Goal: Task Accomplishment & Management: Complete application form

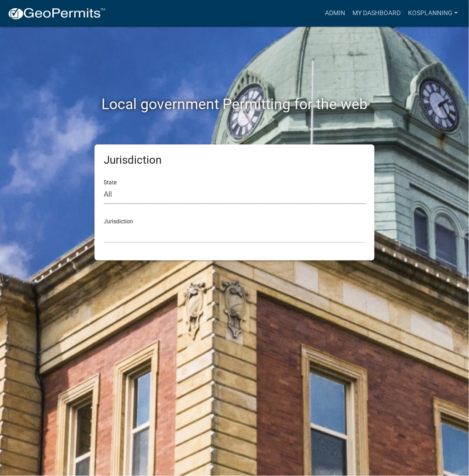
click at [180, 197] on select "All [US_STATE] [US_STATE] [US_STATE] [US_STATE] [US_STATE] [US_STATE] [US_STATE…" at bounding box center [235, 194] width 262 height 19
select select "[US_STATE]"
click at [104, 185] on select "All [US_STATE] [US_STATE] [US_STATE] [US_STATE] [US_STATE] [US_STATE] [US_STATE…" at bounding box center [235, 194] width 262 height 19
click at [176, 230] on select "City of [GEOGRAPHIC_DATA], [US_STATE] City of [GEOGRAPHIC_DATA], [US_STATE] Cit…" at bounding box center [235, 233] width 262 height 19
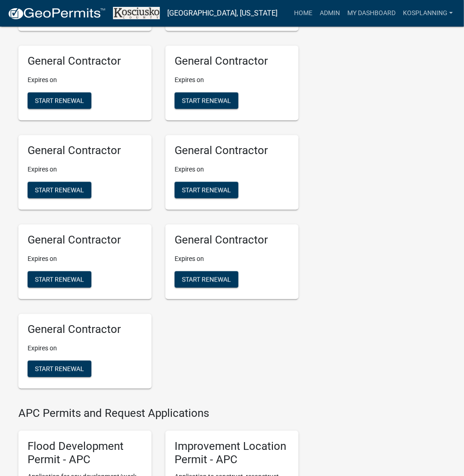
scroll to position [734, 0]
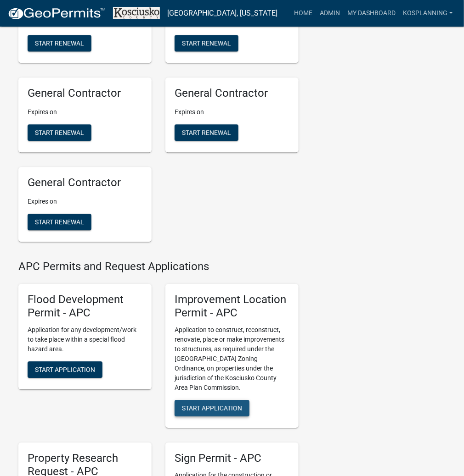
click at [218, 412] on span "Start Application" at bounding box center [212, 408] width 60 height 7
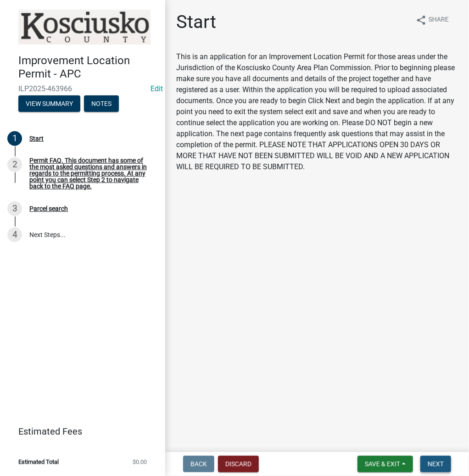
click at [435, 464] on span "Next" at bounding box center [436, 464] width 16 height 7
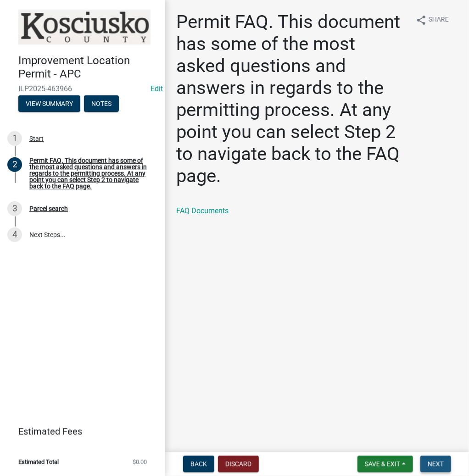
click at [431, 463] on span "Next" at bounding box center [436, 464] width 16 height 7
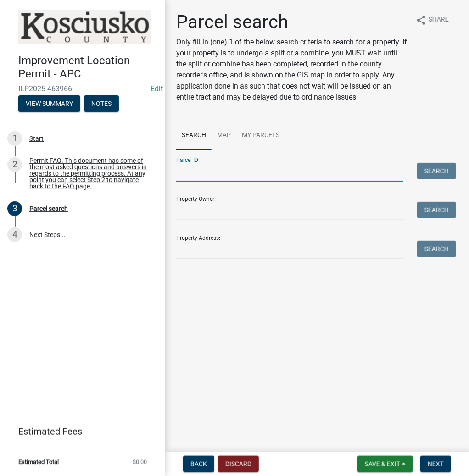
click at [264, 173] on input "Parcel ID:" at bounding box center [289, 172] width 227 height 19
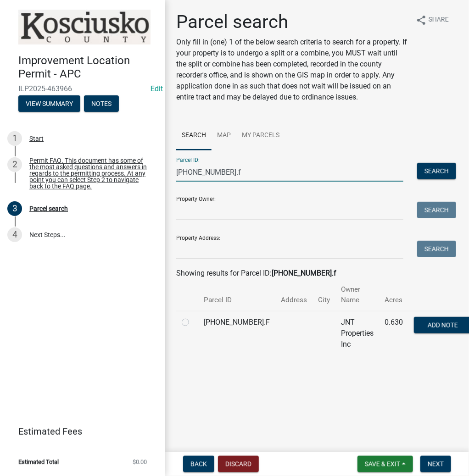
type input "[PHONE_NUMBER].f"
click at [193, 317] on label at bounding box center [193, 317] width 0 height 0
click at [193, 317] on input "radio" at bounding box center [196, 320] width 6 height 6
radio input "true"
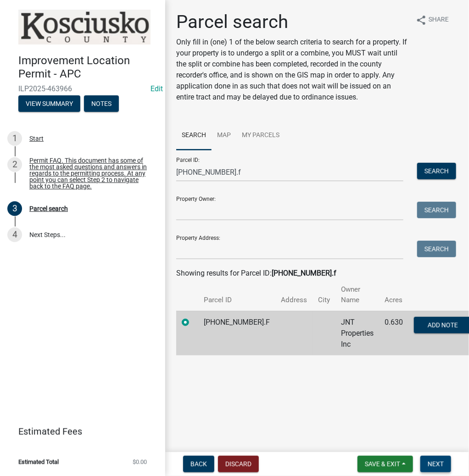
click at [432, 464] on span "Next" at bounding box center [436, 464] width 16 height 7
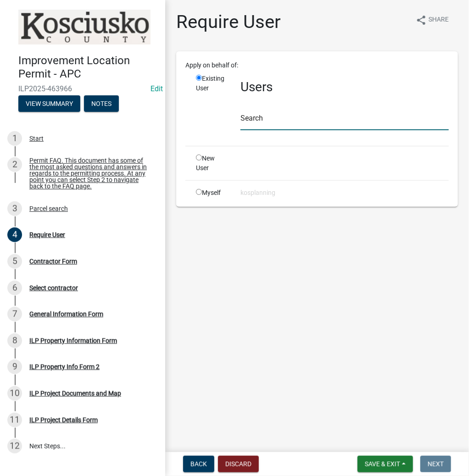
click at [323, 118] on input "text" at bounding box center [345, 121] width 208 height 19
type input "j"
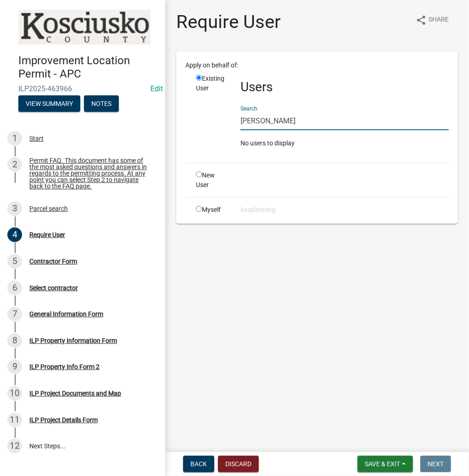
type input "J"
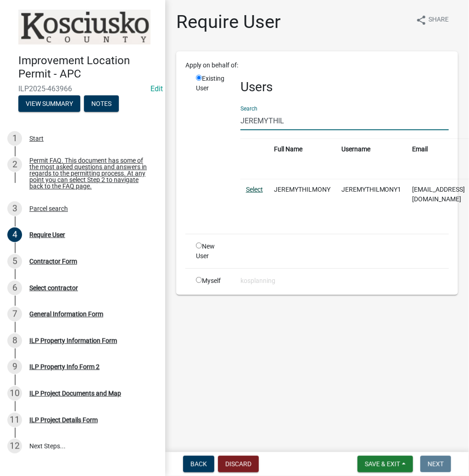
type input "JEREMYTHIL"
click at [253, 187] on link "Select" at bounding box center [254, 189] width 17 height 7
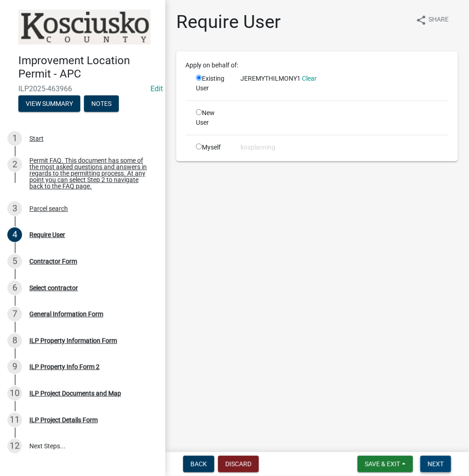
click at [433, 463] on span "Next" at bounding box center [436, 464] width 16 height 7
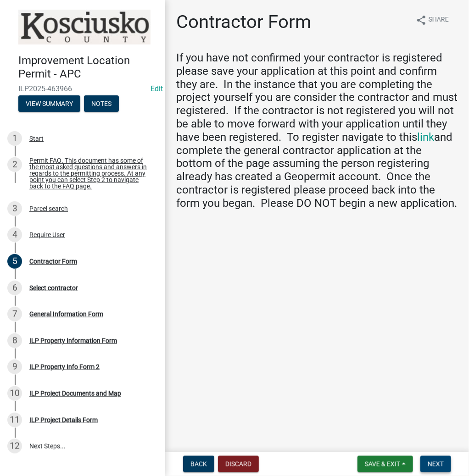
click at [431, 466] on span "Next" at bounding box center [436, 464] width 16 height 7
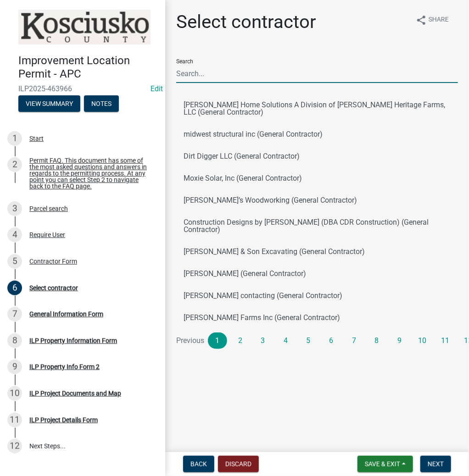
click at [289, 74] on input "Search" at bounding box center [317, 73] width 282 height 19
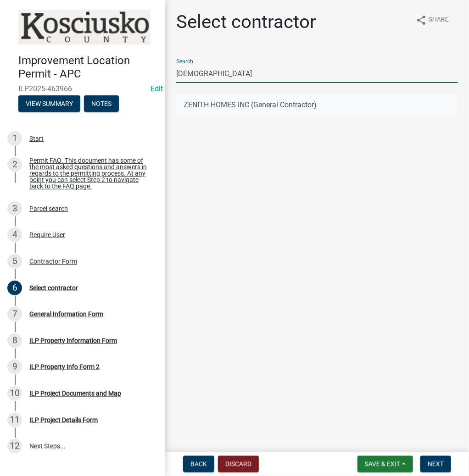
type input "[DEMOGRAPHIC_DATA]"
click at [211, 102] on button "ZENITH HOMES INC (General Contractor)" at bounding box center [317, 105] width 282 height 22
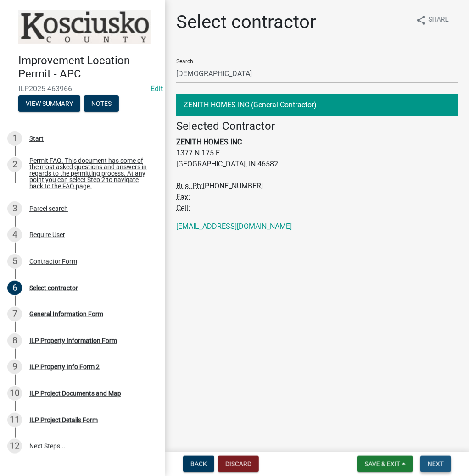
click at [434, 461] on span "Next" at bounding box center [436, 464] width 16 height 7
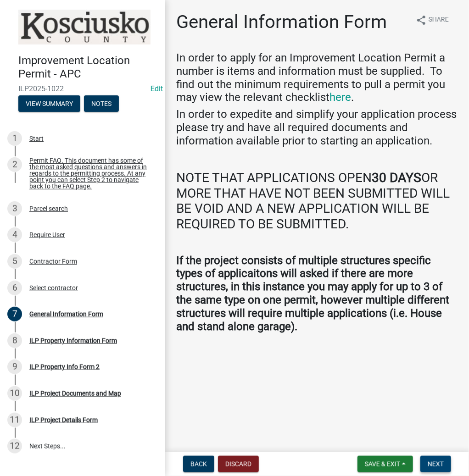
click at [430, 463] on span "Next" at bounding box center [436, 464] width 16 height 7
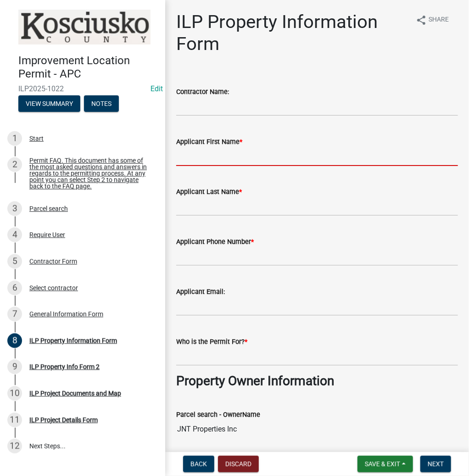
click at [241, 162] on input "Applicant First Name *" at bounding box center [317, 156] width 282 height 19
type input "[PERSON_NAME]"
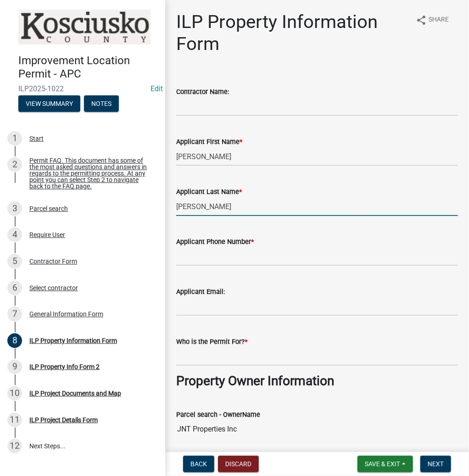
type input "[PERSON_NAME]"
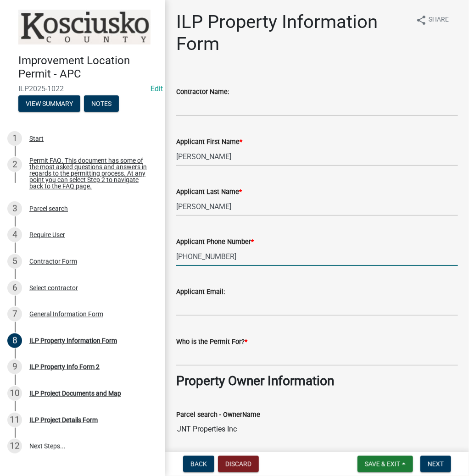
type input "[PHONE_NUMBER]"
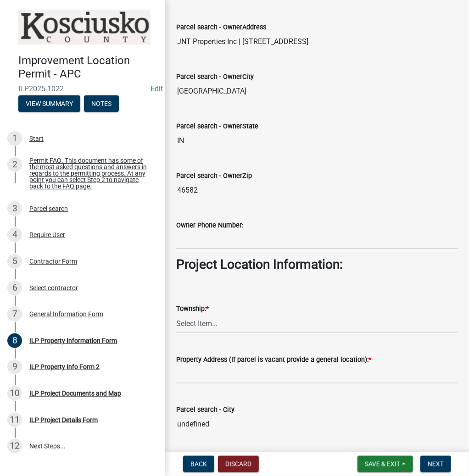
scroll to position [441, 0]
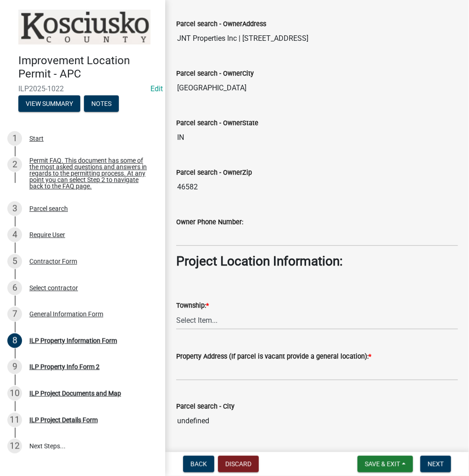
type input "[PERSON_NAME]"
click at [263, 323] on select "Select Item... [PERSON_NAME] - Elkhart Co Clay Etna [GEOGRAPHIC_DATA][PERSON_NA…" at bounding box center [317, 320] width 282 height 19
click at [176, 311] on select "Select Item... [PERSON_NAME] - Elkhart Co Clay Etna [GEOGRAPHIC_DATA][PERSON_NA…" at bounding box center [317, 320] width 282 height 19
select select "43c67e15-aa71-4662-a612-5084d59379d6"
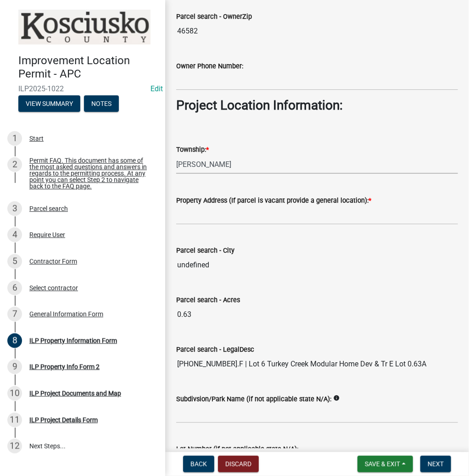
scroll to position [661, 0]
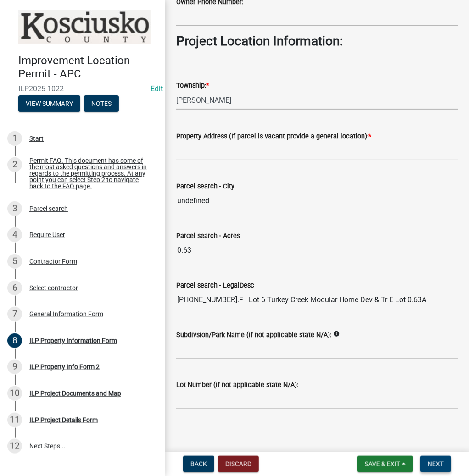
click at [434, 467] on span "Next" at bounding box center [436, 464] width 16 height 7
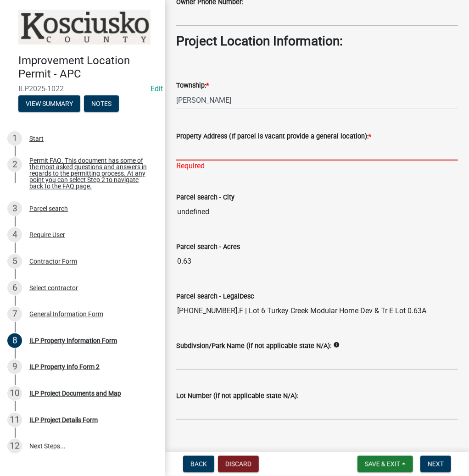
click at [303, 153] on input "Property Address (If parcel is vacant provide a general location): *" at bounding box center [317, 151] width 282 height 19
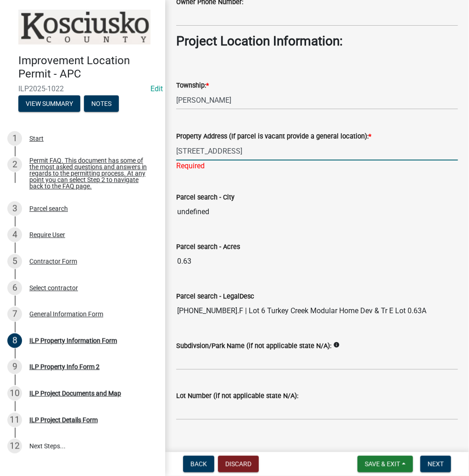
type input "[STREET_ADDRESS]"
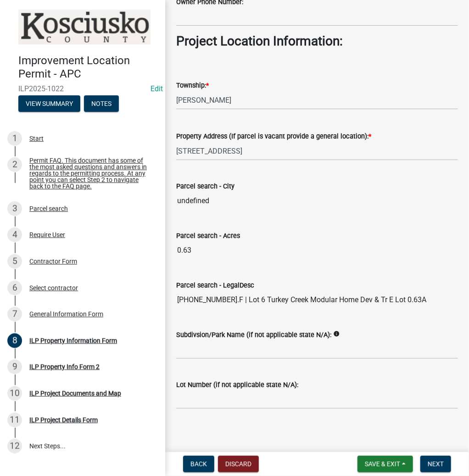
drag, startPoint x: 360, startPoint y: 232, endPoint x: 371, endPoint y: 253, distance: 24.2
click at [437, 465] on span "Next" at bounding box center [436, 464] width 16 height 7
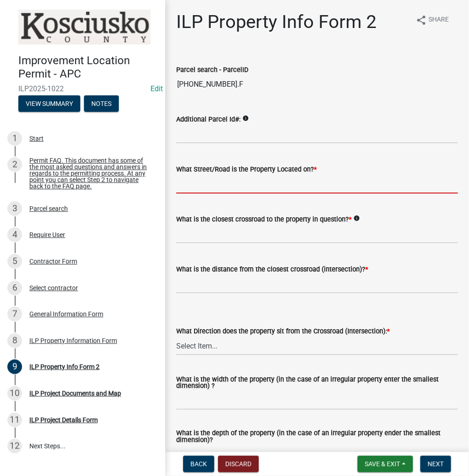
click at [215, 187] on input "What Street/Road is the Property Located on? *" at bounding box center [317, 184] width 282 height 19
type input "SECTION ST"
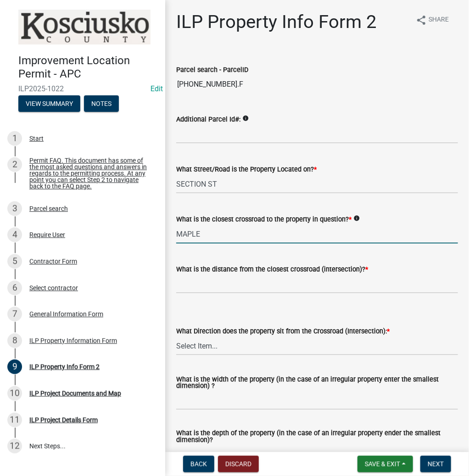
type input "MAPLE"
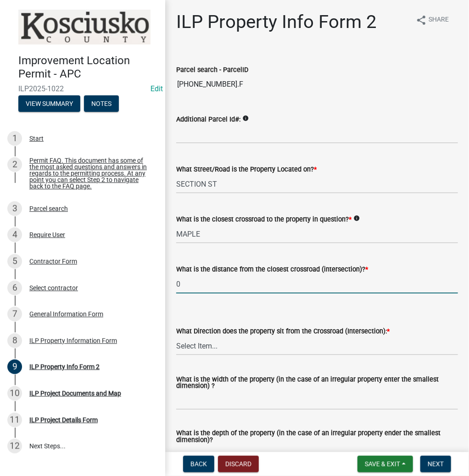
type input "0"
select select "5d8d9a6f-68f4-4910-b8ad-905844ed2da1"
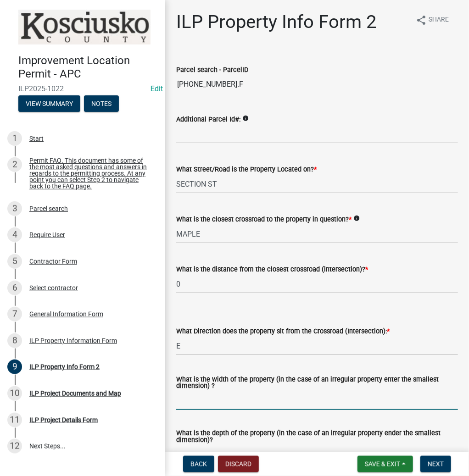
drag, startPoint x: 242, startPoint y: 397, endPoint x: 241, endPoint y: 392, distance: 5.1
click at [242, 397] on input "What is the width of the property (in the case of an irregular property enter t…" at bounding box center [317, 401] width 282 height 19
type input "288"
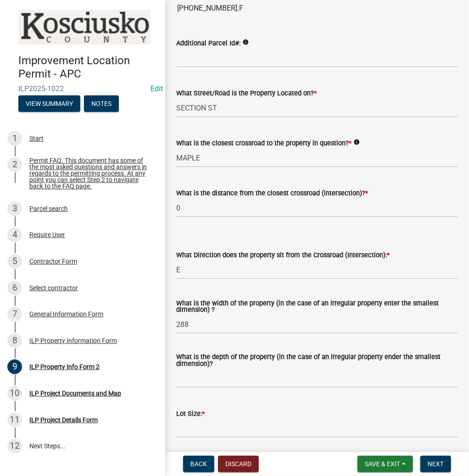
scroll to position [89, 0]
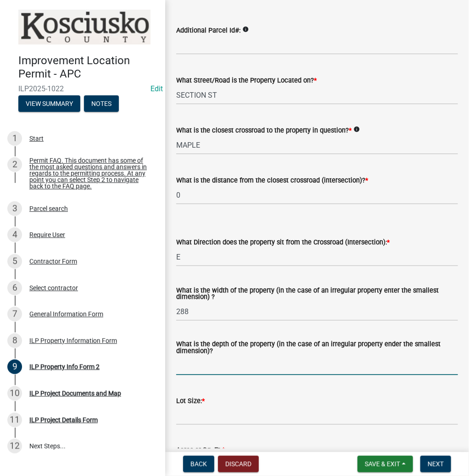
click at [242, 369] on input "What is the depth of the property (in the case of an irregular property ender t…" at bounding box center [317, 366] width 282 height 19
type input "148"
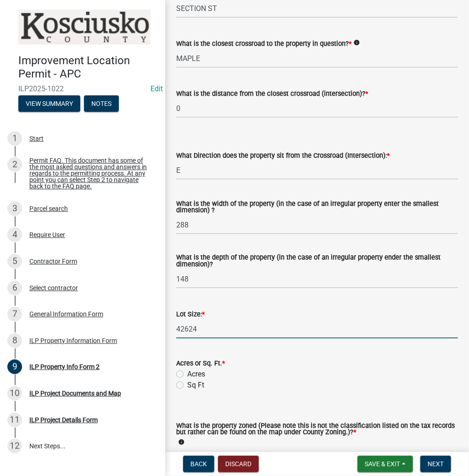
scroll to position [199, 0]
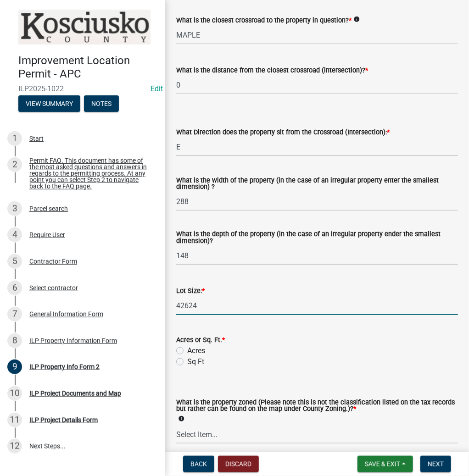
type input "42624"
click at [187, 360] on label "Sq Ft" at bounding box center [195, 362] width 17 height 11
click at [187, 360] on input "Sq Ft" at bounding box center [190, 360] width 6 height 6
radio input "true"
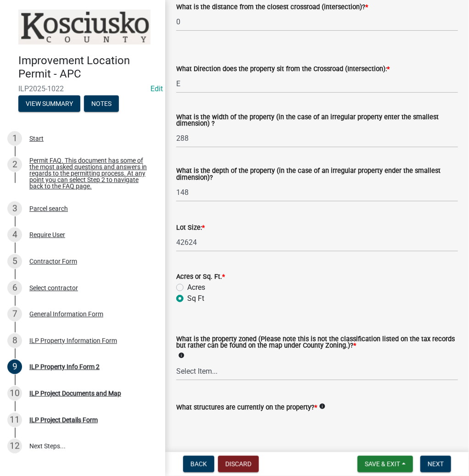
scroll to position [309, 0]
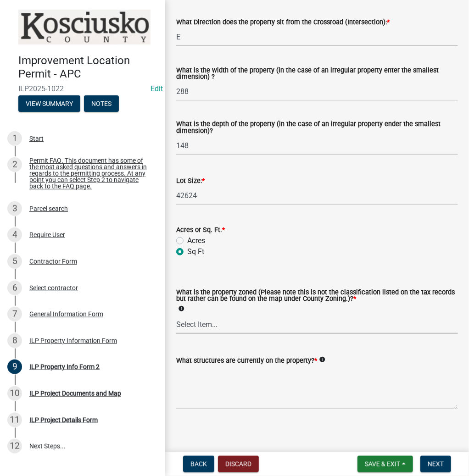
click at [224, 328] on select "Select Item... Agricultural Agricultural 2 Commercial Environmental Industrial …" at bounding box center [317, 324] width 282 height 19
click at [176, 315] on select "Select Item... Agricultural Agricultural 2 Commercial Environmental Industrial …" at bounding box center [317, 324] width 282 height 19
select select "1146270b-2111-4e23-bf7f-74ce85cf7041"
click at [242, 398] on textarea "What structures are currently on the property? *" at bounding box center [317, 387] width 282 height 43
type textarea "VACANT"
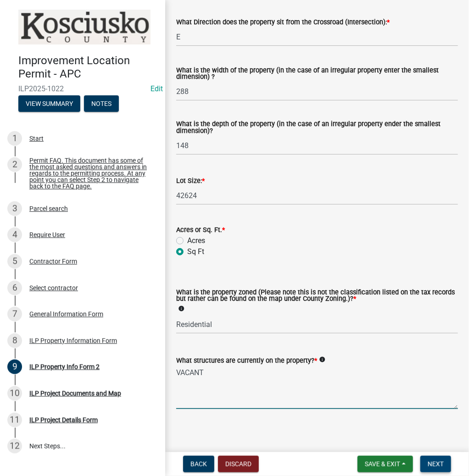
click at [439, 461] on span "Next" at bounding box center [436, 464] width 16 height 7
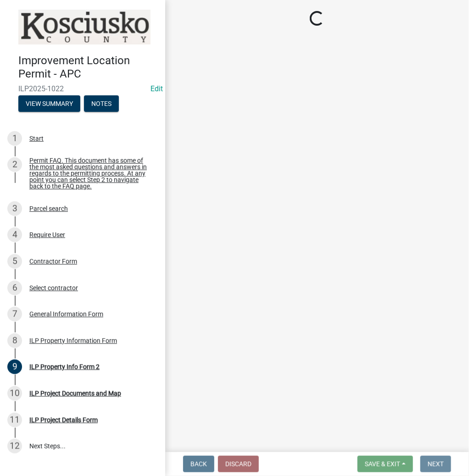
scroll to position [0, 0]
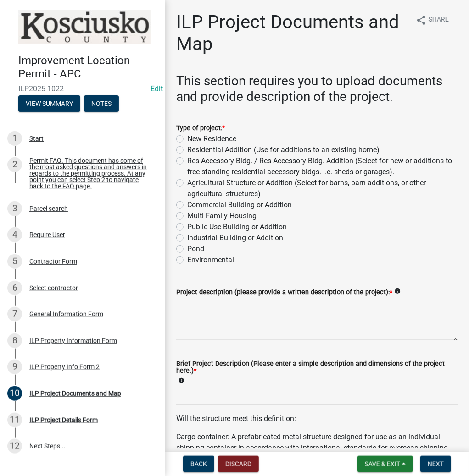
click at [187, 136] on label "New Residence" at bounding box center [211, 139] width 49 height 11
click at [187, 136] on input "New Residence" at bounding box center [190, 137] width 6 height 6
radio input "true"
click at [325, 303] on textarea "Project description (please provide a written description of the project): *" at bounding box center [317, 319] width 282 height 43
type textarea "RESIDENCE"
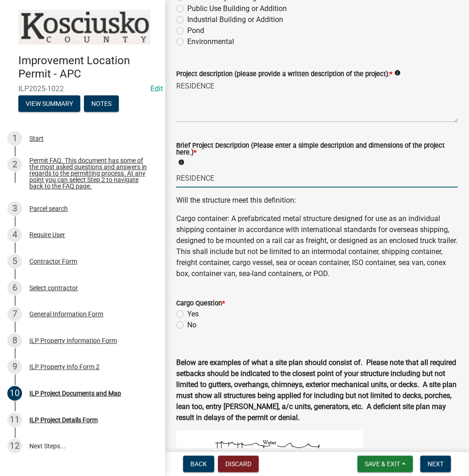
scroll to position [220, 0]
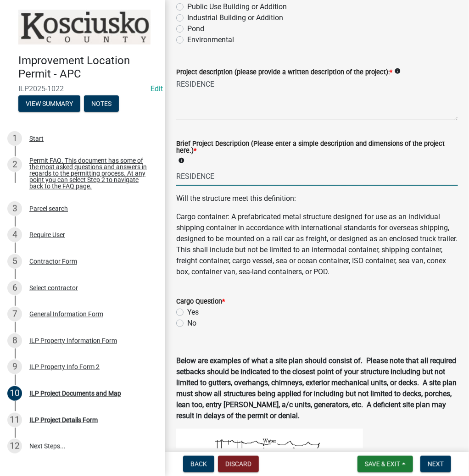
type input "RESIDENCE"
click at [187, 325] on label "No" at bounding box center [191, 323] width 9 height 11
click at [187, 324] on input "No" at bounding box center [190, 321] width 6 height 6
radio input "true"
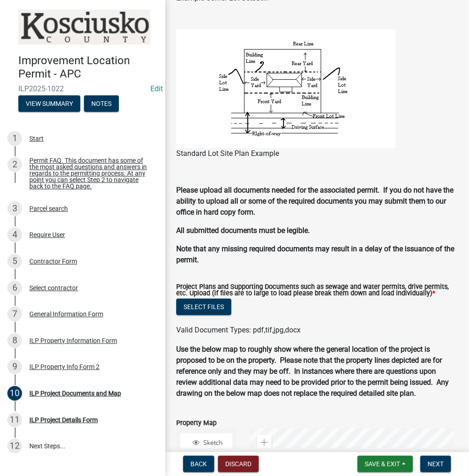
scroll to position [792, 0]
click at [210, 305] on button "Select files" at bounding box center [203, 307] width 55 height 17
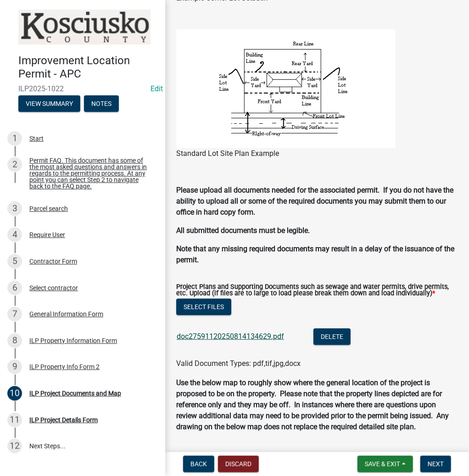
click at [247, 336] on link "doc27591120250814134629.pdf" at bounding box center [230, 336] width 107 height 9
click at [434, 464] on span "Next" at bounding box center [436, 464] width 16 height 7
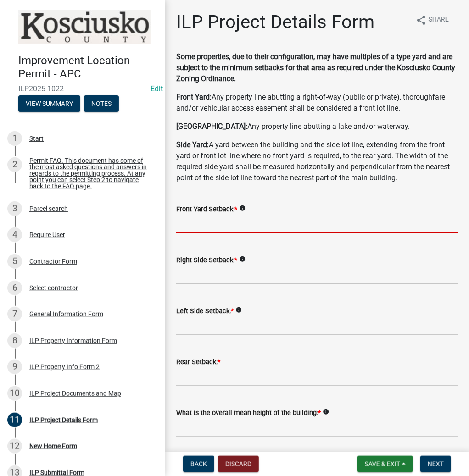
click at [296, 223] on input "text" at bounding box center [317, 224] width 282 height 19
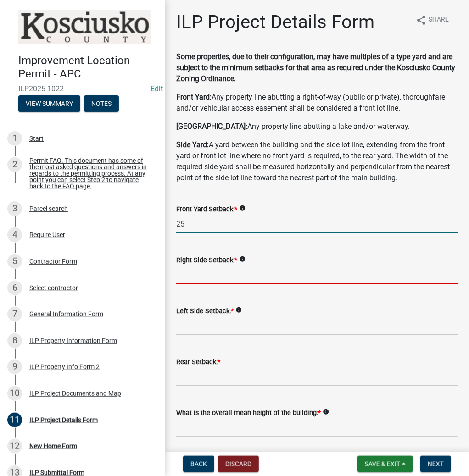
type input "25.0"
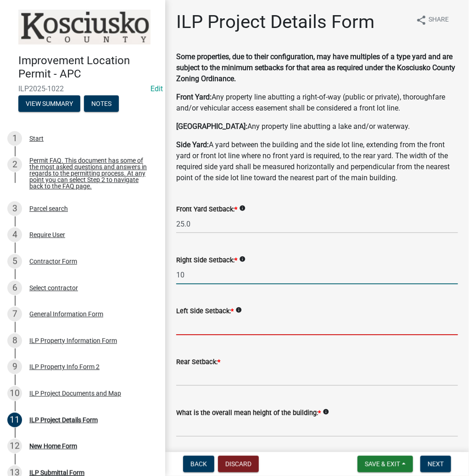
type input "10.0"
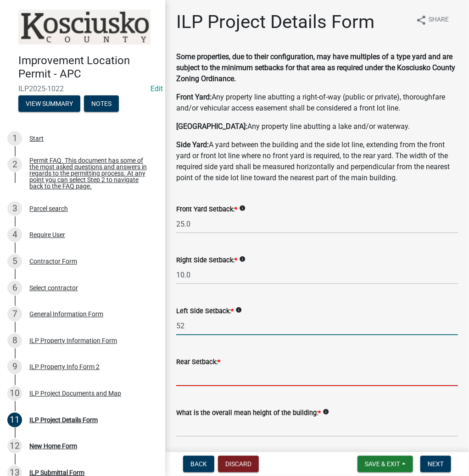
type input "52.0"
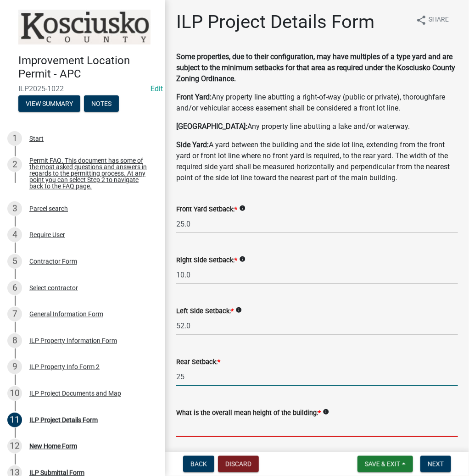
type input "25.0"
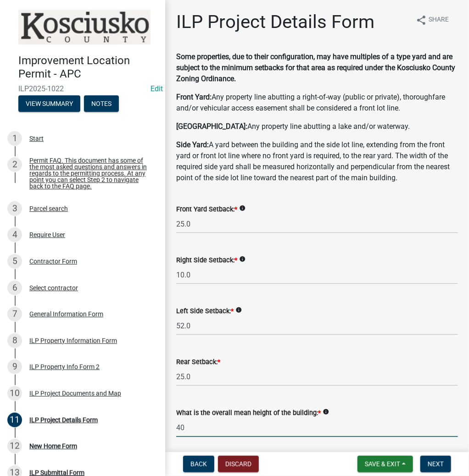
type input "40.0"
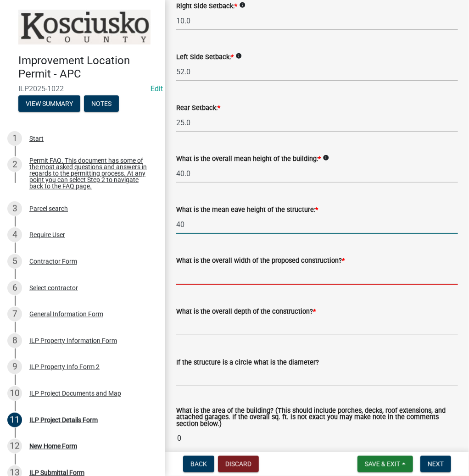
type input "40.0"
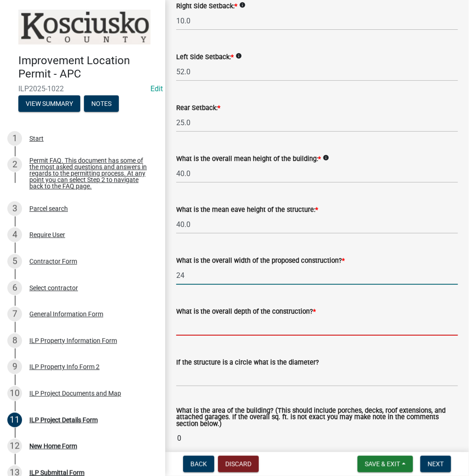
type input "24.00"
type input "6"
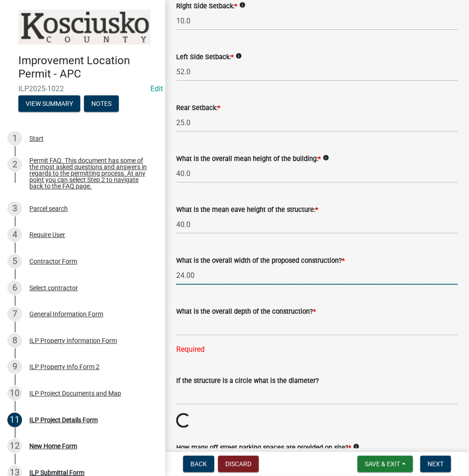
click at [218, 274] on input "24.00" at bounding box center [317, 275] width 282 height 19
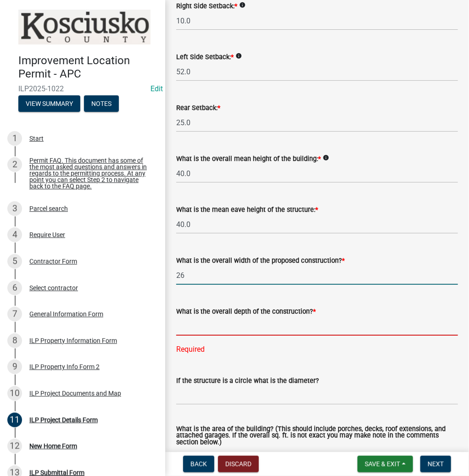
type input "26.00"
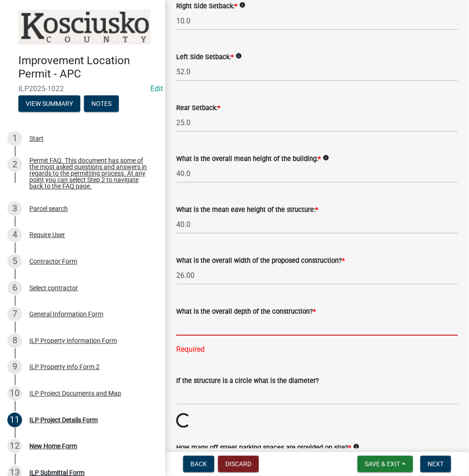
type input "6"
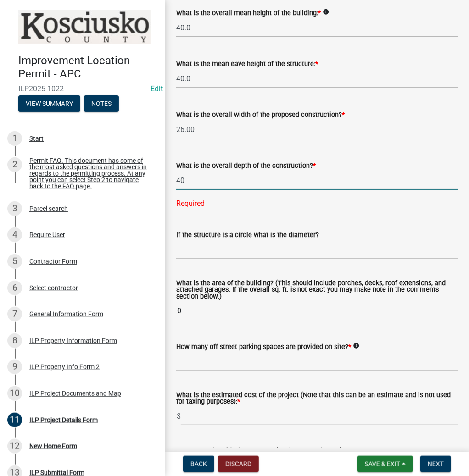
scroll to position [401, 0]
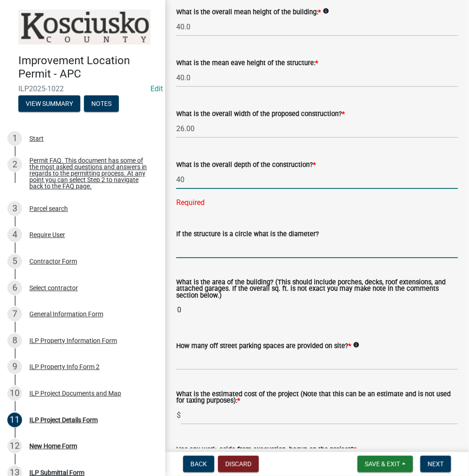
type input "40.00"
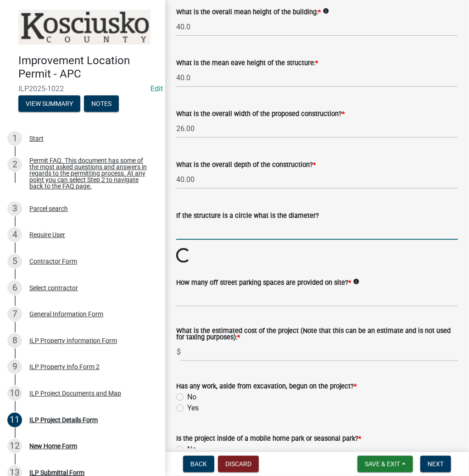
click at [286, 254] on wm-data-entity-input-list "Some properties, due to their configuration, may have multiples of a type yard …" at bounding box center [317, 115] width 282 height 931
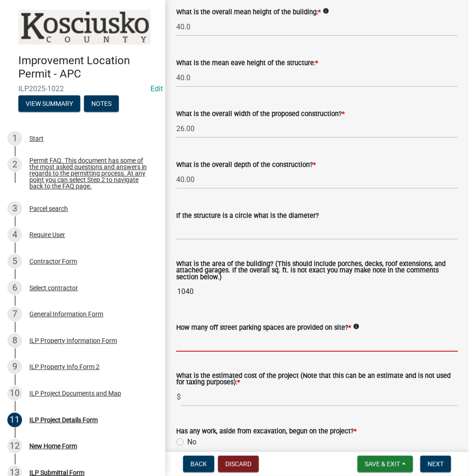
click at [239, 342] on input "text" at bounding box center [317, 342] width 282 height 19
type input "2"
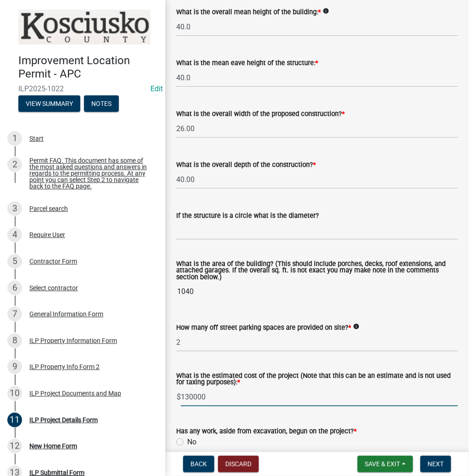
type input "130000"
click at [187, 441] on label "No" at bounding box center [191, 442] width 9 height 11
click at [187, 441] on input "No" at bounding box center [190, 440] width 6 height 6
radio input "true"
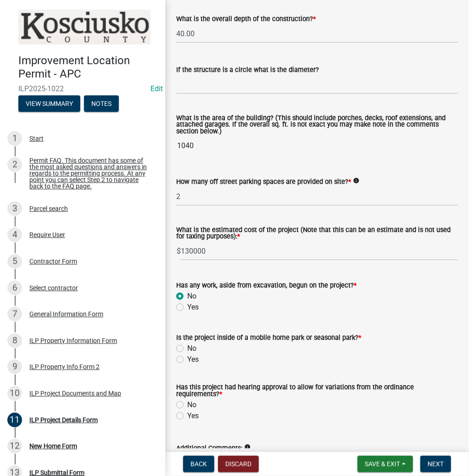
scroll to position [548, 0]
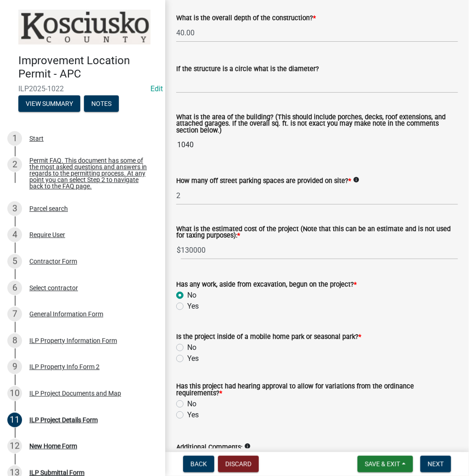
click at [187, 348] on label "No" at bounding box center [191, 347] width 9 height 11
click at [187, 348] on input "No" at bounding box center [190, 345] width 6 height 6
radio input "true"
click at [187, 403] on label "No" at bounding box center [191, 404] width 9 height 11
click at [187, 403] on input "No" at bounding box center [190, 402] width 6 height 6
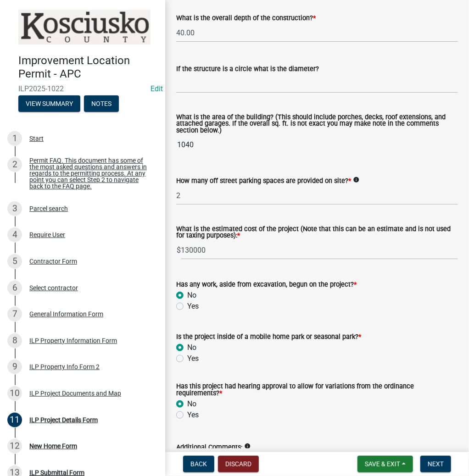
radio input "true"
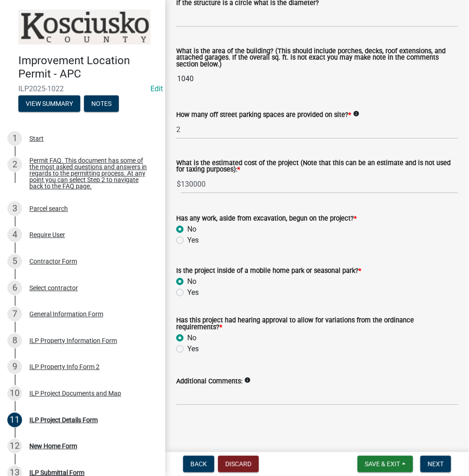
scroll to position [615, 0]
click at [439, 465] on span "Next" at bounding box center [436, 464] width 16 height 7
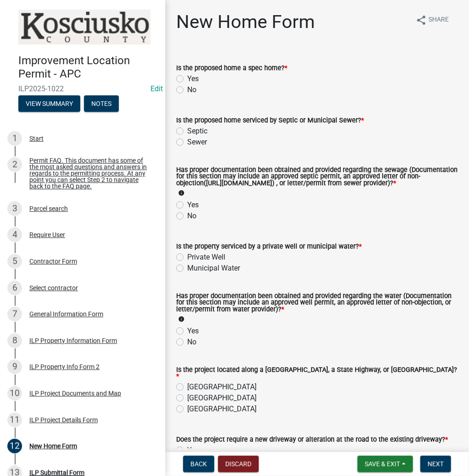
click at [187, 88] on label "No" at bounding box center [191, 89] width 9 height 11
click at [187, 88] on input "No" at bounding box center [190, 87] width 6 height 6
radio input "true"
click at [187, 143] on label "Sewer" at bounding box center [197, 142] width 20 height 11
click at [187, 143] on input "Sewer" at bounding box center [190, 140] width 6 height 6
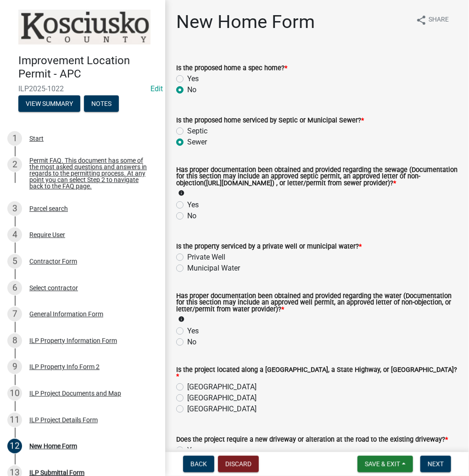
radio input "true"
click at [187, 211] on label "Yes" at bounding box center [192, 205] width 11 height 11
click at [187, 206] on input "Yes" at bounding box center [190, 203] width 6 height 6
radio input "true"
click at [187, 274] on label "Municipal Water" at bounding box center [213, 268] width 53 height 11
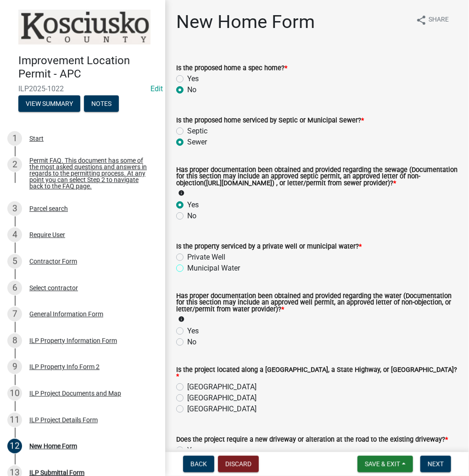
click at [187, 269] on input "Municipal Water" at bounding box center [190, 266] width 6 height 6
radio input "true"
click at [187, 337] on label "Yes" at bounding box center [192, 331] width 11 height 11
click at [187, 332] on input "Yes" at bounding box center [190, 329] width 6 height 6
radio input "true"
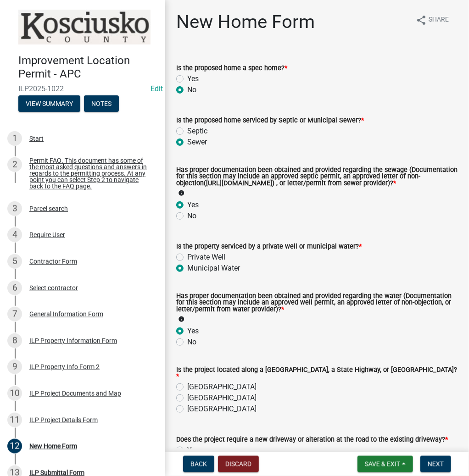
click at [187, 404] on label "[GEOGRAPHIC_DATA]" at bounding box center [221, 398] width 69 height 11
click at [187, 399] on input "[GEOGRAPHIC_DATA]" at bounding box center [190, 396] width 6 height 6
radio input "true"
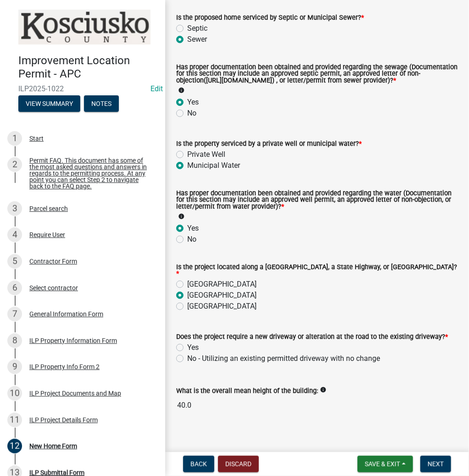
scroll to position [110, 0]
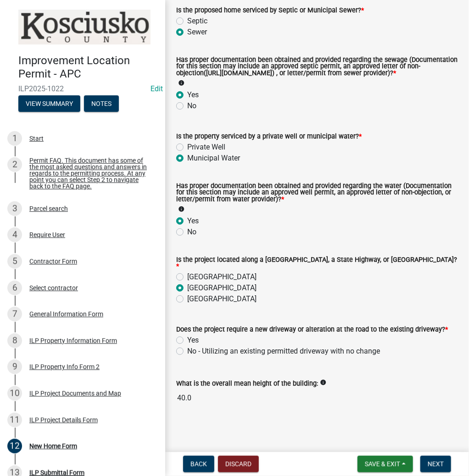
click at [187, 342] on label "Yes" at bounding box center [192, 340] width 11 height 11
click at [187, 341] on input "Yes" at bounding box center [190, 338] width 6 height 6
radio input "true"
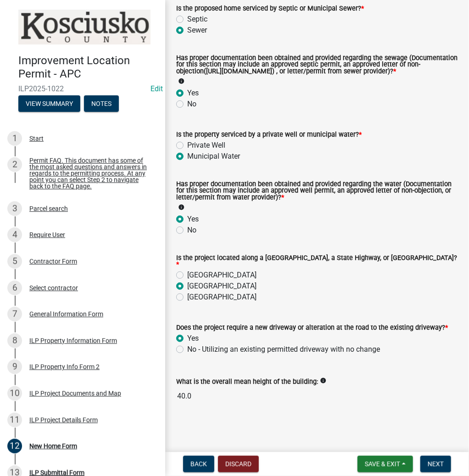
scroll to position [115, 0]
click at [429, 463] on span "Next" at bounding box center [436, 464] width 16 height 7
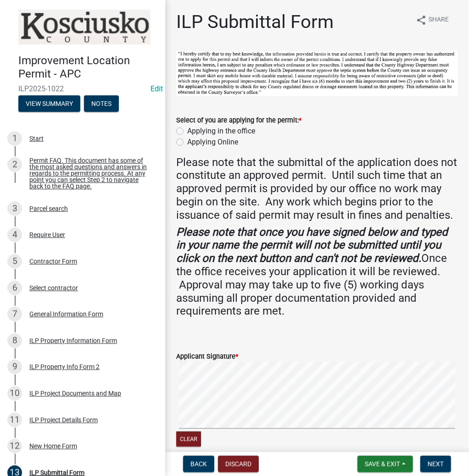
click at [187, 129] on label "Applying in the office" at bounding box center [221, 131] width 68 height 11
click at [187, 129] on input "Applying in the office" at bounding box center [190, 129] width 6 height 6
radio input "true"
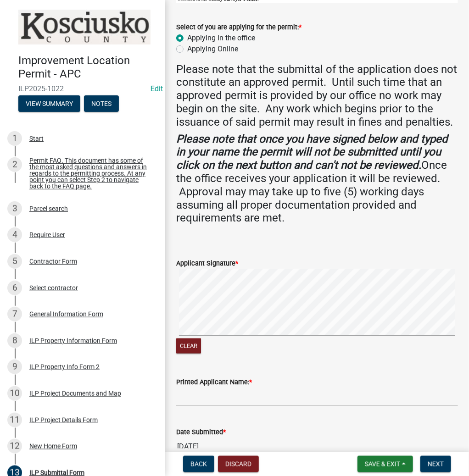
scroll to position [110, 0]
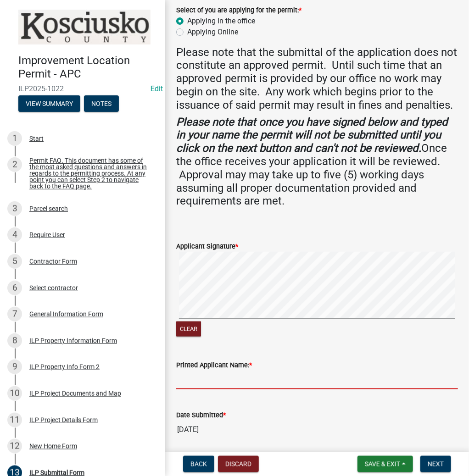
click at [258, 390] on input "Printed Applicant Name: *" at bounding box center [317, 380] width 282 height 19
type input "[PERSON_NAME]"
click at [436, 461] on span "Next" at bounding box center [436, 464] width 16 height 7
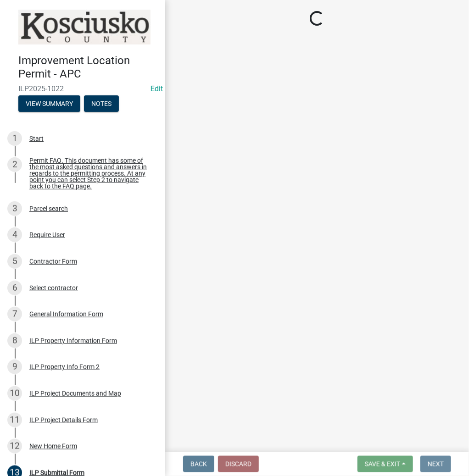
scroll to position [0, 0]
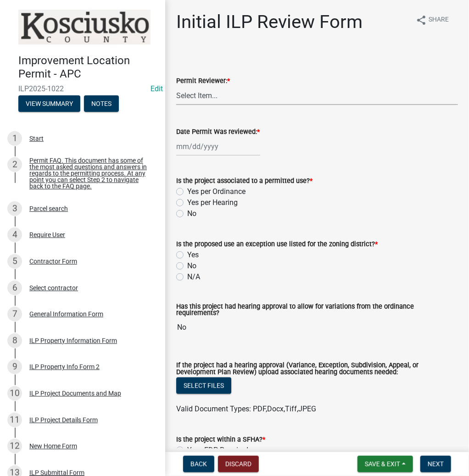
click at [239, 98] on select "Select Item... MMS LT AT CS [PERSON_NAME]" at bounding box center [317, 95] width 282 height 19
click at [176, 86] on select "Select Item... MMS LT AT CS [PERSON_NAME]" at bounding box center [317, 95] width 282 height 19
select select "d95389f4-ab5a-4603-9826-29cf73316391"
select select "8"
select select "2025"
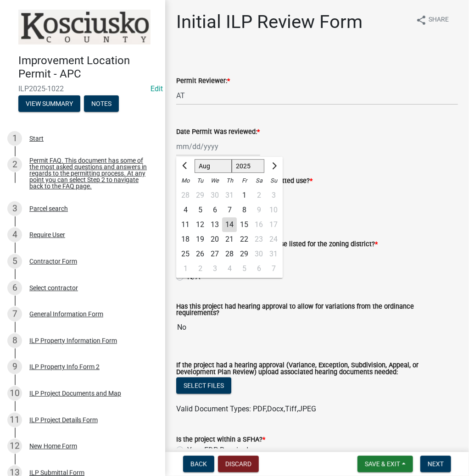
click at [224, 150] on div "[PERSON_NAME] Feb Mar Apr [PERSON_NAME][DATE] Oct Nov [DATE] 1526 1527 1528 152…" at bounding box center [218, 146] width 84 height 19
click at [230, 224] on div "14" at bounding box center [229, 225] width 15 height 15
type input "[DATE]"
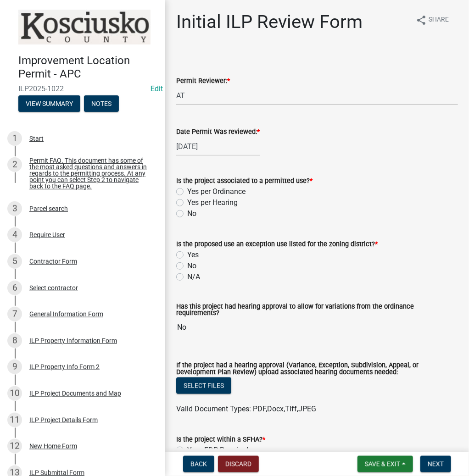
click at [187, 193] on label "Yes per Ordinance" at bounding box center [216, 191] width 58 height 11
click at [187, 192] on input "Yes per Ordinance" at bounding box center [190, 189] width 6 height 6
radio input "true"
click at [187, 277] on label "N/A" at bounding box center [193, 277] width 13 height 11
click at [187, 277] on input "N/A" at bounding box center [190, 275] width 6 height 6
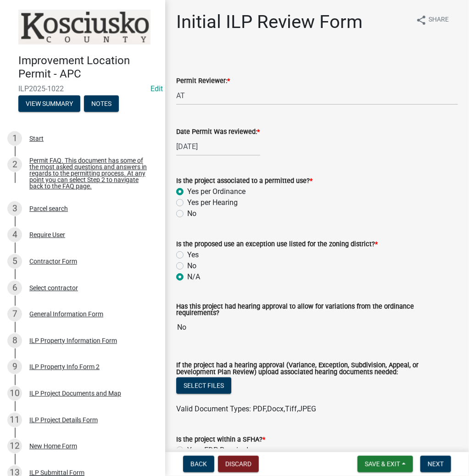
radio input "true"
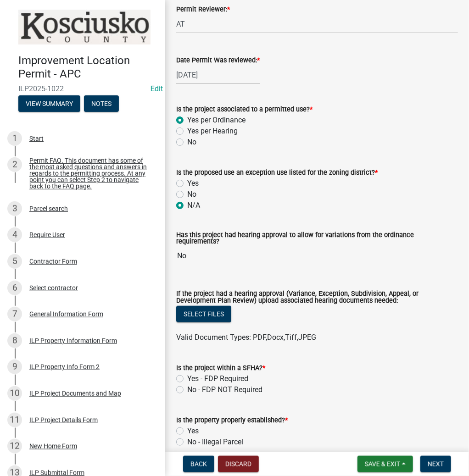
scroll to position [73, 0]
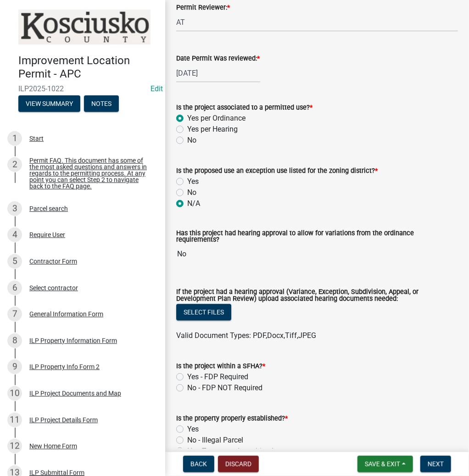
click at [187, 384] on label "No - FDP NOT Required" at bounding box center [224, 388] width 75 height 11
click at [187, 384] on input "No - FDP NOT Required" at bounding box center [190, 386] width 6 height 6
radio input "true"
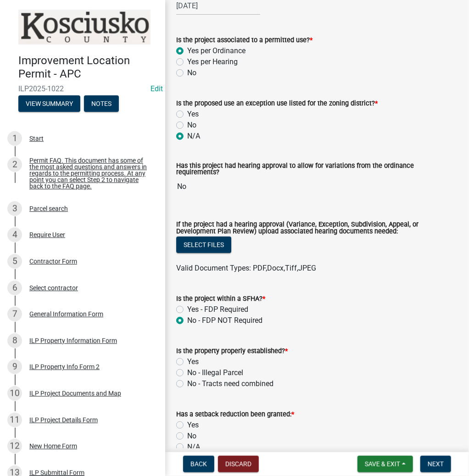
scroll to position [147, 0]
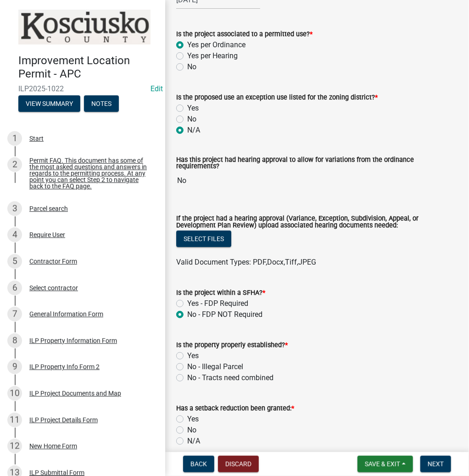
click at [187, 352] on label "Yes" at bounding box center [192, 356] width 11 height 11
click at [187, 352] on input "Yes" at bounding box center [190, 354] width 6 height 6
radio input "true"
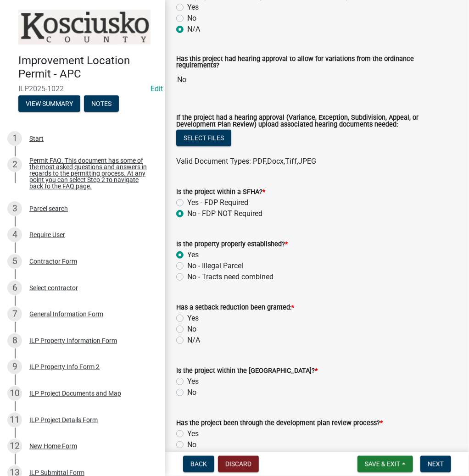
scroll to position [257, 0]
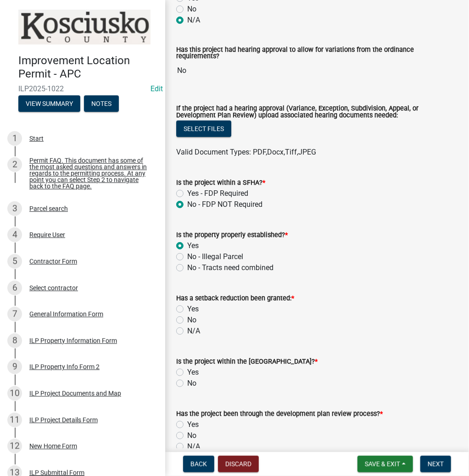
click at [187, 315] on label "No" at bounding box center [191, 320] width 9 height 11
click at [187, 315] on input "No" at bounding box center [190, 318] width 6 height 6
radio input "true"
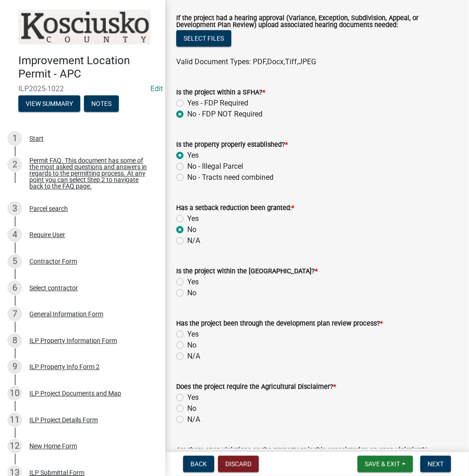
scroll to position [367, 0]
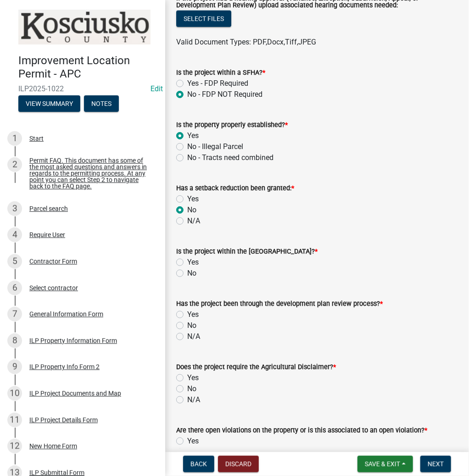
click at [187, 270] on label "No" at bounding box center [191, 273] width 9 height 11
click at [187, 270] on input "No" at bounding box center [190, 271] width 6 height 6
radio input "true"
click at [187, 335] on label "N/A" at bounding box center [193, 336] width 13 height 11
click at [187, 335] on input "N/A" at bounding box center [190, 334] width 6 height 6
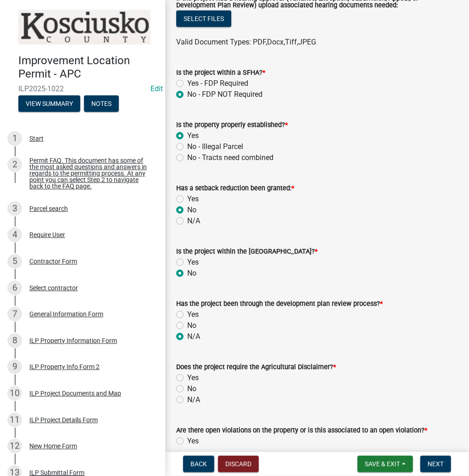
radio input "true"
click at [187, 387] on label "No" at bounding box center [191, 389] width 9 height 11
click at [187, 387] on input "No" at bounding box center [190, 387] width 6 height 6
radio input "true"
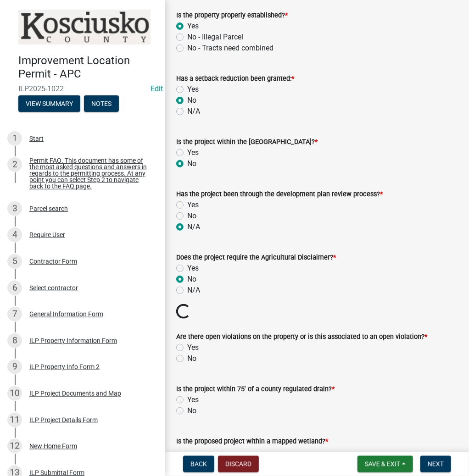
scroll to position [477, 0]
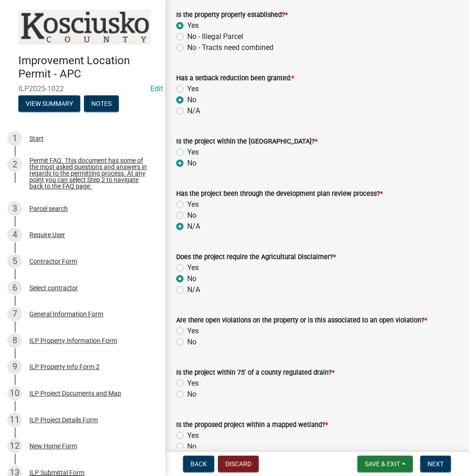
click at [187, 337] on label "No" at bounding box center [191, 342] width 9 height 11
click at [187, 337] on input "No" at bounding box center [190, 340] width 6 height 6
radio input "true"
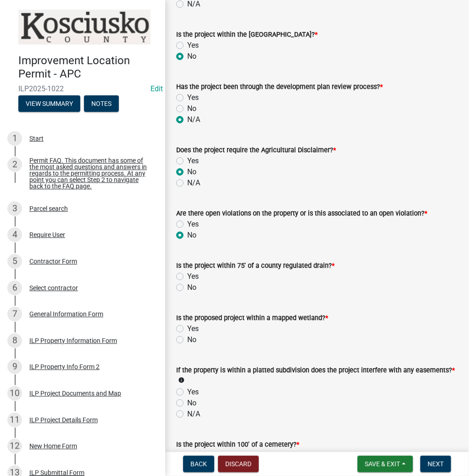
scroll to position [588, 0]
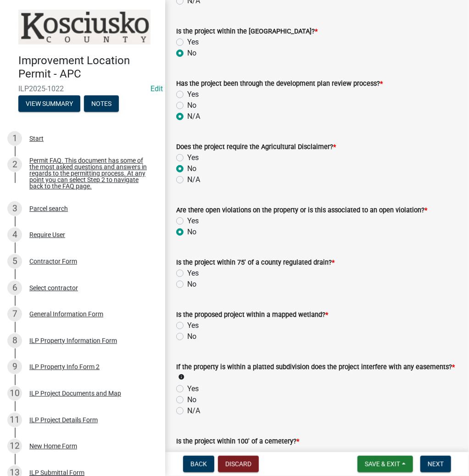
click at [187, 281] on label "No" at bounding box center [191, 284] width 9 height 11
click at [187, 281] on input "No" at bounding box center [190, 282] width 6 height 6
radio input "true"
click at [187, 334] on label "No" at bounding box center [191, 336] width 9 height 11
click at [187, 334] on input "No" at bounding box center [190, 334] width 6 height 6
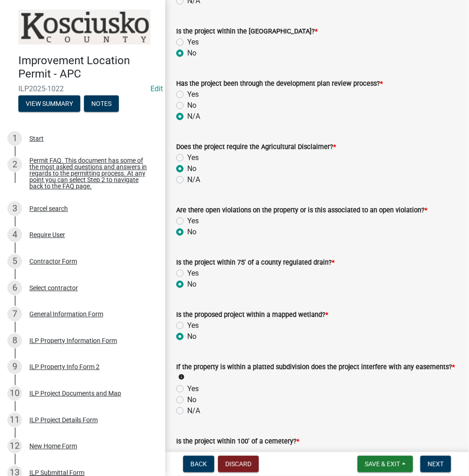
radio input "true"
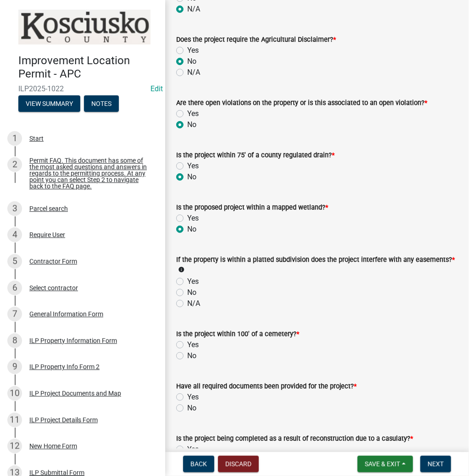
scroll to position [698, 0]
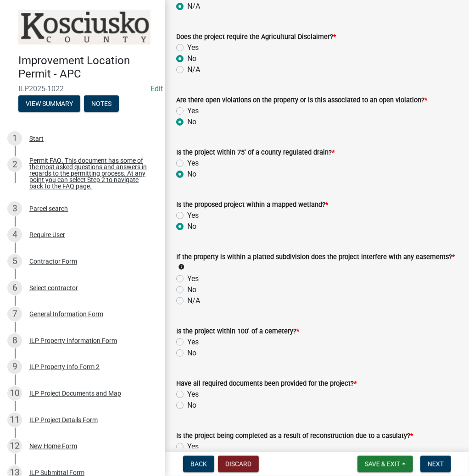
click at [187, 298] on label "N/A" at bounding box center [193, 301] width 13 height 11
click at [187, 298] on input "N/A" at bounding box center [190, 299] width 6 height 6
radio input "true"
click at [187, 349] on label "No" at bounding box center [191, 353] width 9 height 11
click at [187, 349] on input "No" at bounding box center [190, 351] width 6 height 6
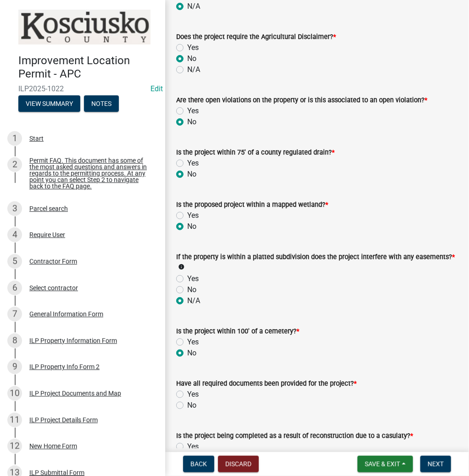
radio input "true"
click at [187, 390] on label "Yes" at bounding box center [192, 394] width 11 height 11
click at [187, 390] on input "Yes" at bounding box center [190, 392] width 6 height 6
radio input "true"
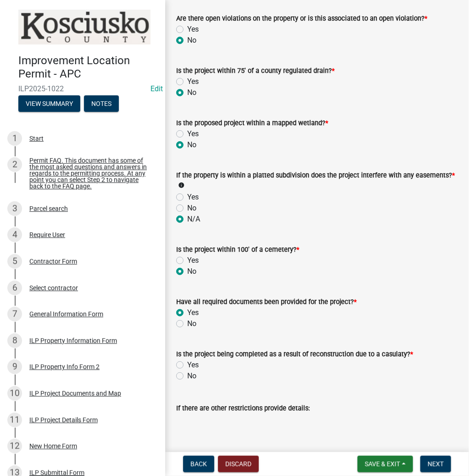
scroll to position [808, 0]
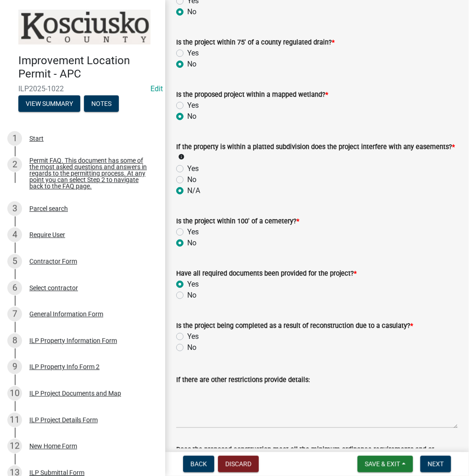
click at [187, 344] on label "No" at bounding box center [191, 347] width 9 height 11
click at [187, 344] on input "No" at bounding box center [190, 345] width 6 height 6
radio input "true"
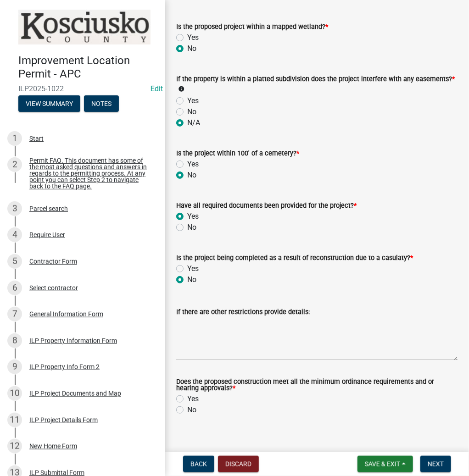
scroll to position [883, 0]
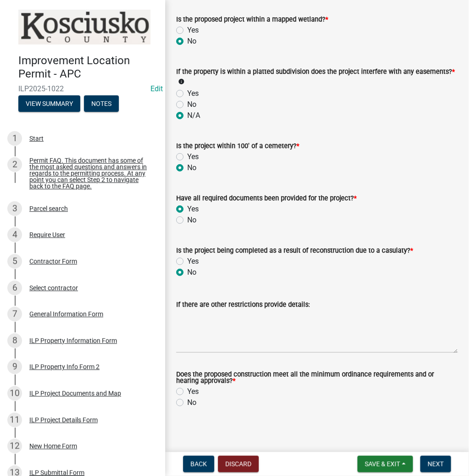
click at [187, 387] on label "Yes" at bounding box center [192, 392] width 11 height 11
click at [187, 387] on input "Yes" at bounding box center [190, 390] width 6 height 6
radio input "true"
click at [431, 463] on span "Next" at bounding box center [436, 464] width 16 height 7
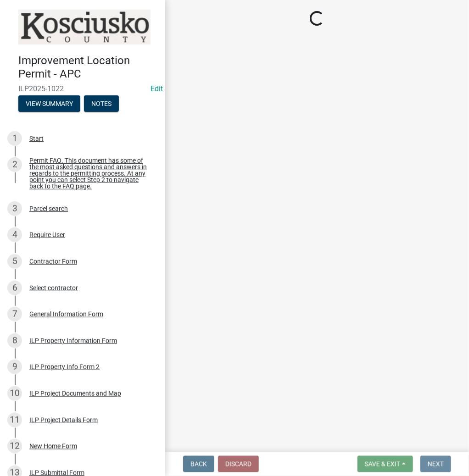
scroll to position [0, 0]
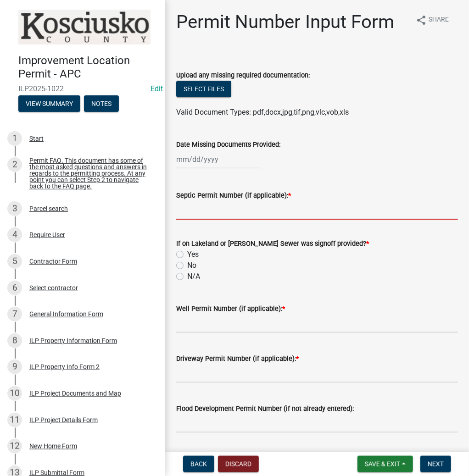
click at [239, 213] on input "Septic Permit Number (if applicable): *" at bounding box center [317, 210] width 282 height 19
type input "TOWN"
click at [187, 277] on label "N/A" at bounding box center [193, 276] width 13 height 11
click at [187, 277] on input "N/A" at bounding box center [190, 274] width 6 height 6
radio input "true"
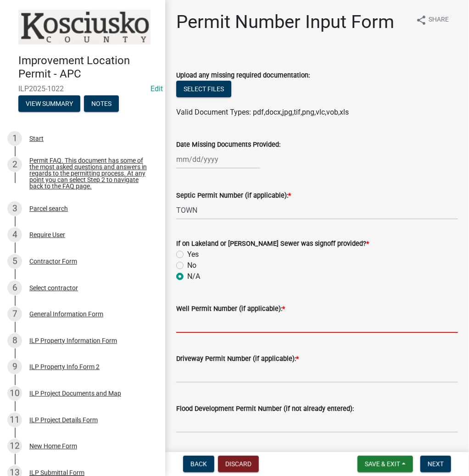
click at [217, 327] on input "Well Permit Number (if applicable): *" at bounding box center [317, 323] width 282 height 19
type input "TOWN"
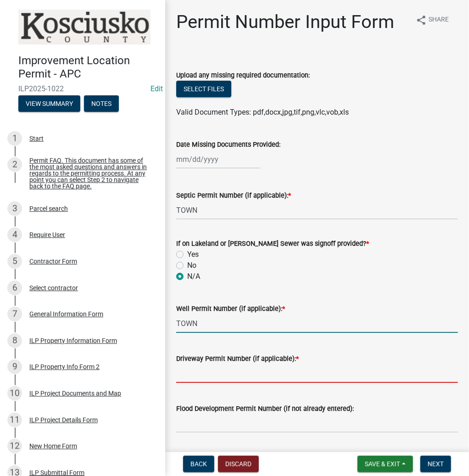
click at [237, 378] on input "Driveway Permit Number (if applicable): *" at bounding box center [317, 373] width 282 height 19
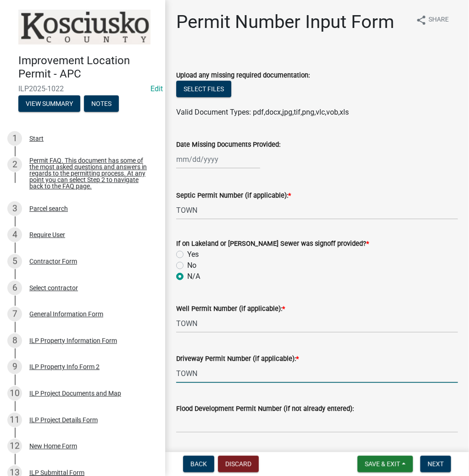
scroll to position [147, 0]
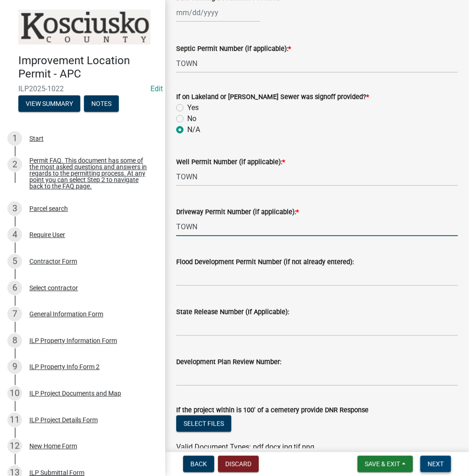
type input "TOWN"
click at [427, 466] on button "Next" at bounding box center [435, 464] width 31 height 17
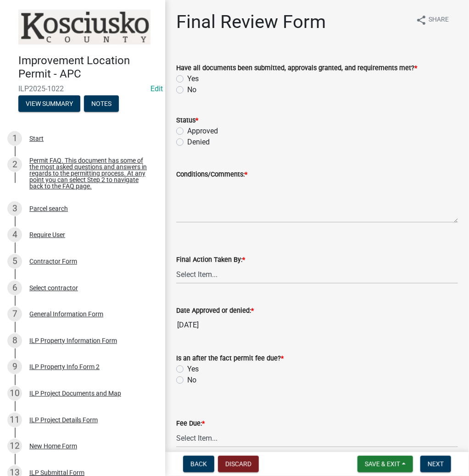
click at [187, 78] on label "Yes" at bounding box center [192, 78] width 11 height 11
click at [187, 78] on input "Yes" at bounding box center [190, 76] width 6 height 6
radio input "true"
click at [187, 131] on label "Approved" at bounding box center [202, 131] width 31 height 11
click at [187, 131] on input "Approved" at bounding box center [190, 129] width 6 height 6
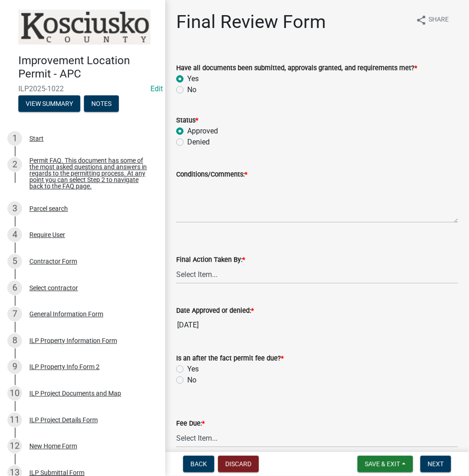
radio input "true"
click at [261, 210] on textarea "Conditions/Comments: *" at bounding box center [317, 201] width 282 height 43
type textarea "AS PRESENTED"
click at [273, 277] on select "Select Item... MMS LT AT CS [PERSON_NAME]" at bounding box center [317, 274] width 282 height 19
click at [176, 265] on select "Select Item... MMS LT AT CS [PERSON_NAME]" at bounding box center [317, 274] width 282 height 19
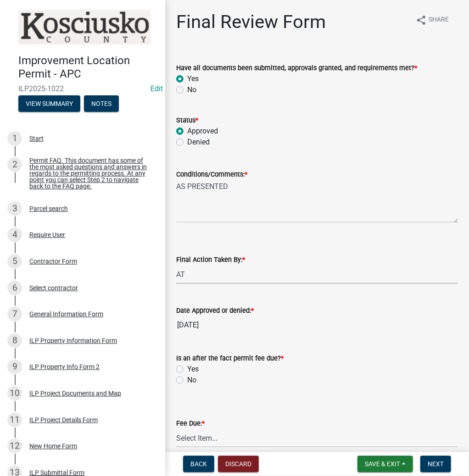
select select "d95389f4-ab5a-4603-9826-29cf73316391"
click at [187, 382] on label "No" at bounding box center [191, 380] width 9 height 11
click at [187, 381] on input "No" at bounding box center [190, 378] width 6 height 6
radio input "true"
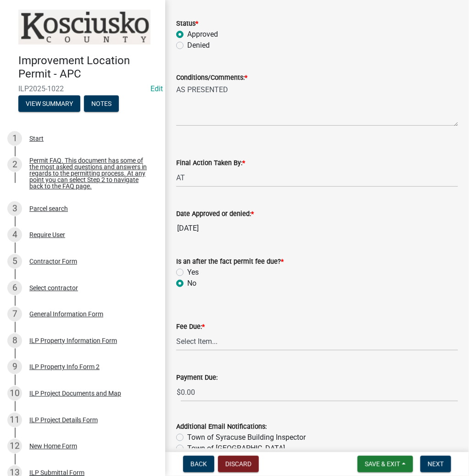
scroll to position [110, 0]
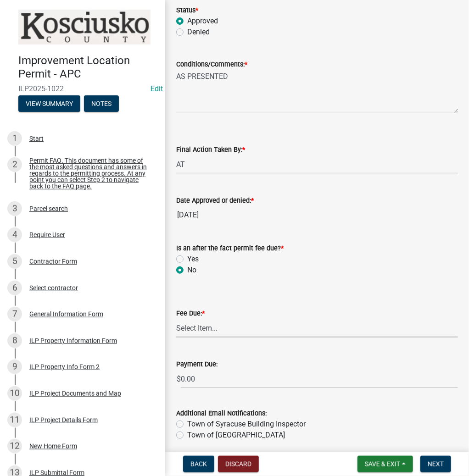
click at [228, 329] on select "Select Item... N/A $10.00 $25.00 $125.00 $250 $500 $500 + $10.00 for every 10 s…" at bounding box center [317, 328] width 282 height 19
click at [176, 333] on select "Select Item... N/A $10.00 $25.00 $125.00 $250 $500 $500 + $10.00 for every 10 s…" at bounding box center [317, 328] width 282 height 19
select select "71256567-8c52-414d-b434-ae6b266e1a0e"
click at [437, 466] on span "Next" at bounding box center [436, 464] width 16 height 7
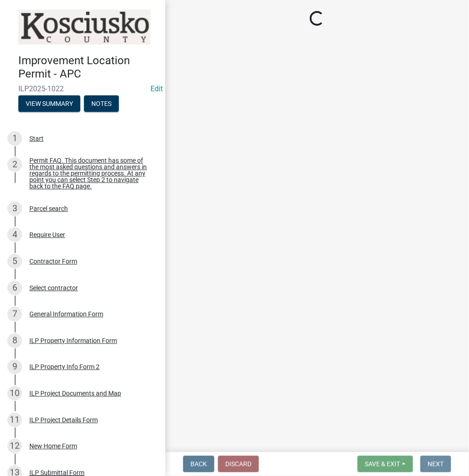
scroll to position [0, 0]
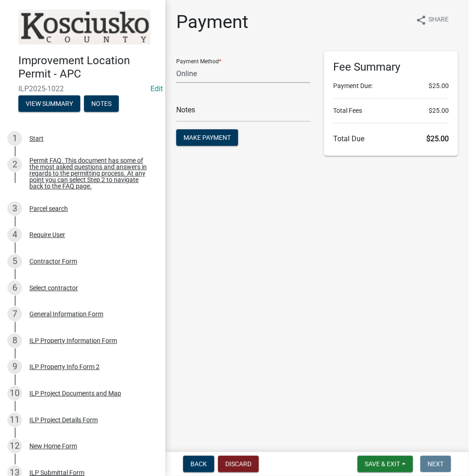
click at [234, 73] on select "Credit Card POS Check Cash Online" at bounding box center [243, 73] width 134 height 19
select select "1: 0"
click at [176, 64] on select "Credit Card POS Check Cash Online" at bounding box center [243, 73] width 134 height 19
click at [215, 115] on input "text" at bounding box center [243, 112] width 134 height 19
type input "4099"
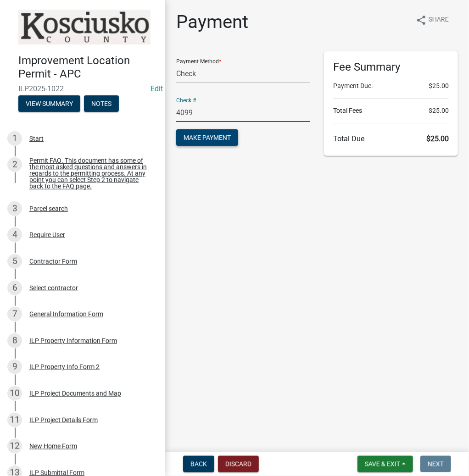
click at [202, 136] on span "Make Payment" at bounding box center [207, 137] width 47 height 7
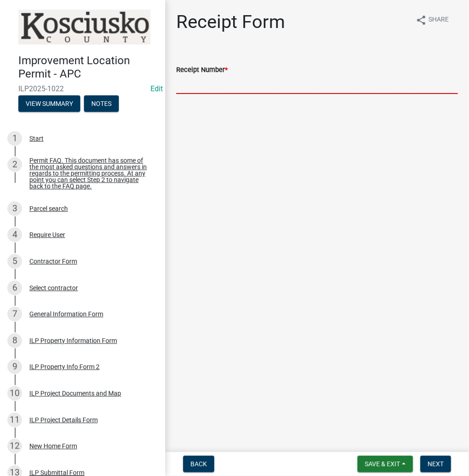
click at [258, 85] on input "Receipt Number *" at bounding box center [317, 84] width 282 height 19
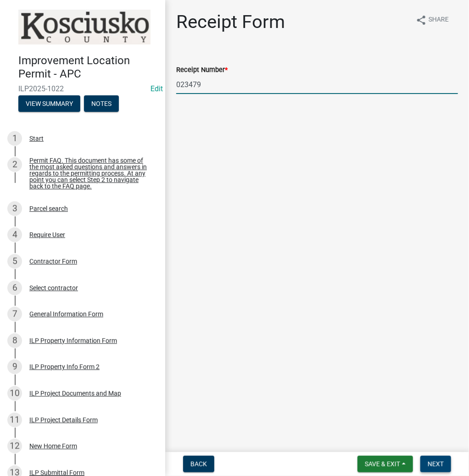
type input "023479"
click at [439, 462] on span "Next" at bounding box center [436, 464] width 16 height 7
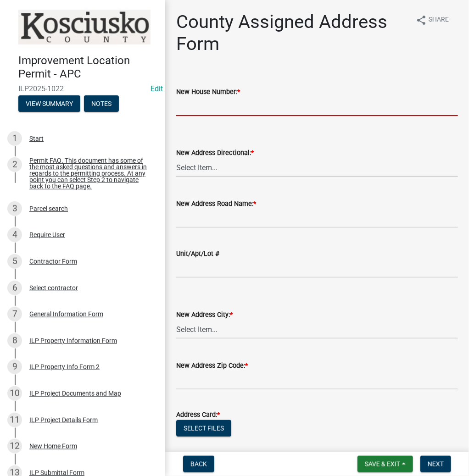
click at [300, 99] on input "New House Number: *" at bounding box center [317, 106] width 282 height 19
type input "412"
select select "fd4312bc-1a8c-4cdf-b7c8-58224cec2bb3"
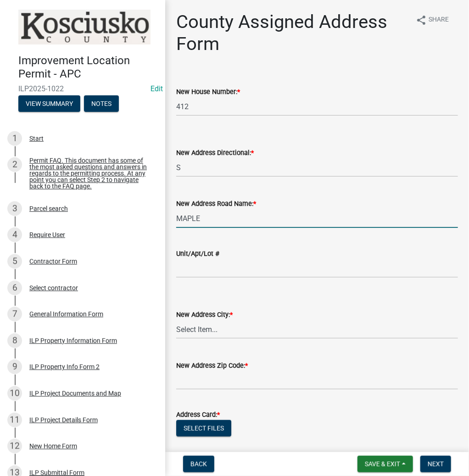
type input "MAPLE"
select select "1717c36e-2421-4dec-a559-d51822da7c5b"
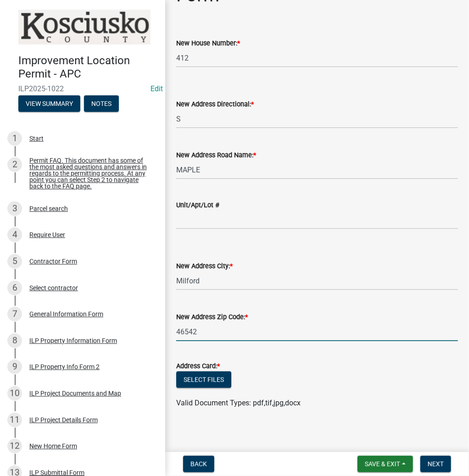
scroll to position [53, 0]
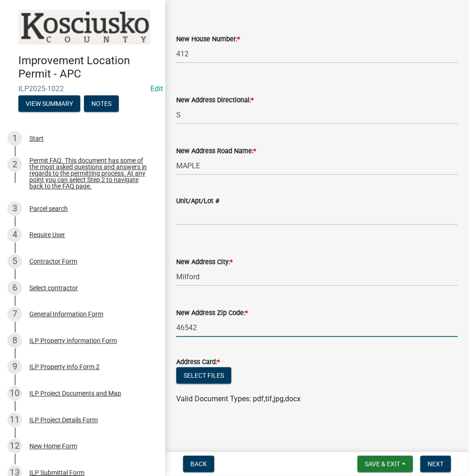
type input "46542"
click at [201, 376] on button "Select files" at bounding box center [203, 376] width 55 height 17
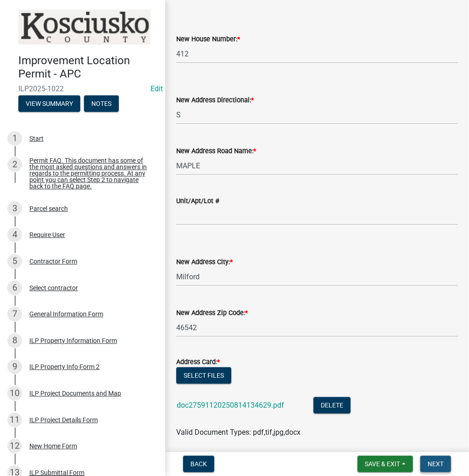
click at [434, 463] on span "Next" at bounding box center [436, 464] width 16 height 7
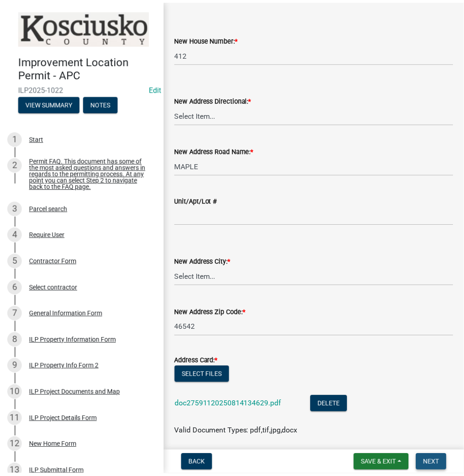
scroll to position [0, 0]
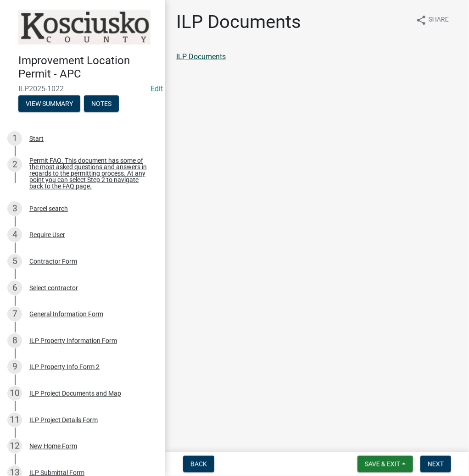
click at [213, 57] on link "ILP Documents" at bounding box center [201, 56] width 50 height 9
click at [437, 465] on span "Next" at bounding box center [436, 464] width 16 height 7
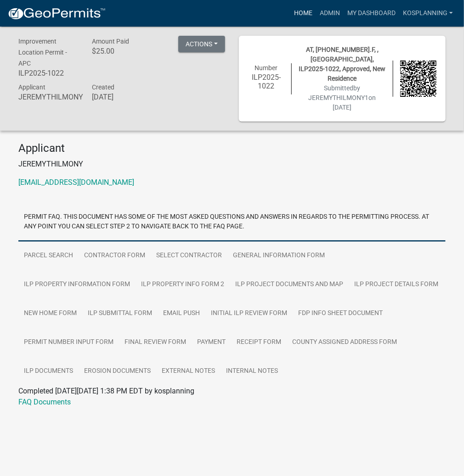
click at [307, 15] on link "Home" at bounding box center [303, 13] width 26 height 17
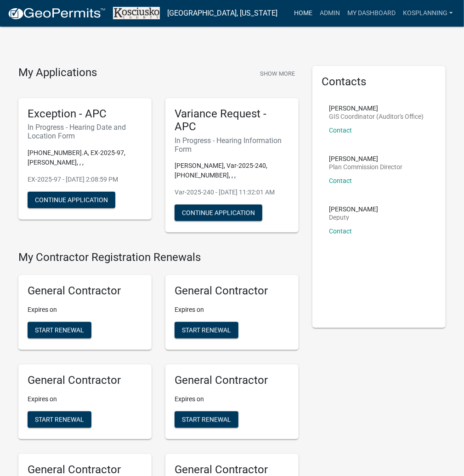
click at [305, 13] on link "Home" at bounding box center [303, 13] width 26 height 17
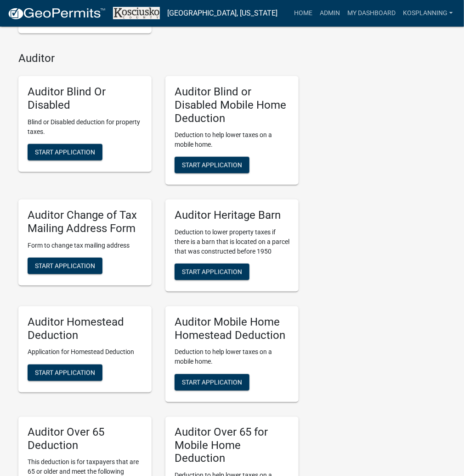
scroll to position [2797, 0]
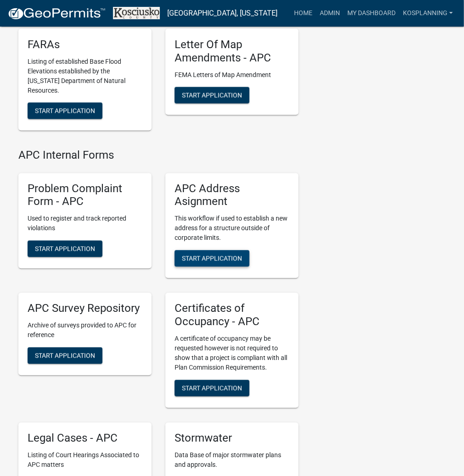
click at [211, 263] on span "Start Application" at bounding box center [212, 258] width 60 height 7
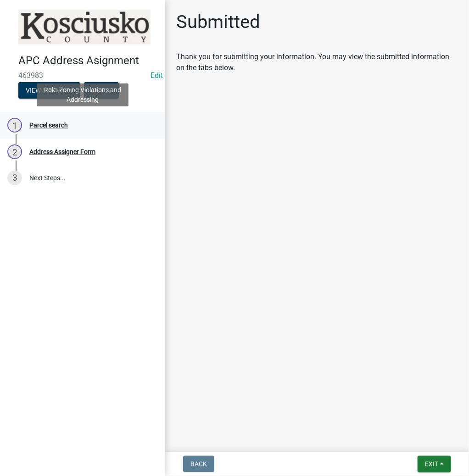
click at [56, 126] on div "Parcel search" at bounding box center [48, 125] width 39 height 6
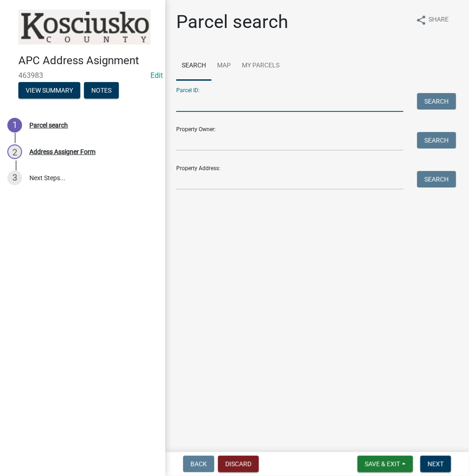
click at [192, 102] on input "Parcel ID:" at bounding box center [289, 102] width 227 height 19
click at [185, 101] on input "020-" at bounding box center [289, 102] width 227 height 19
paste input "065-057.F-"
click at [248, 103] on input "[PHONE_NUMBER].F-" at bounding box center [289, 102] width 227 height 19
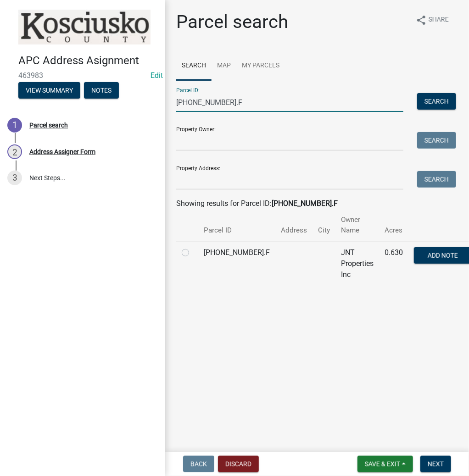
type input "[PHONE_NUMBER].F"
click at [193, 247] on label at bounding box center [193, 247] width 0 height 0
click at [193, 247] on input "radio" at bounding box center [196, 250] width 6 height 6
radio input "true"
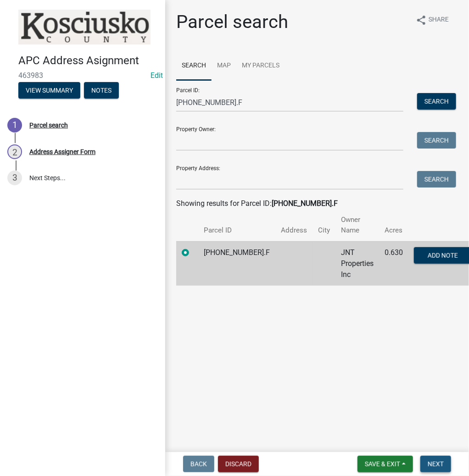
click at [439, 466] on span "Next" at bounding box center [436, 464] width 16 height 7
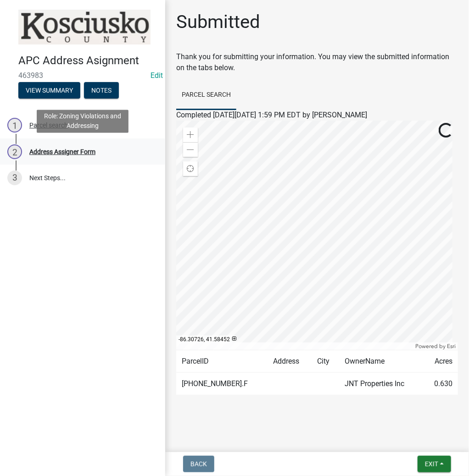
click at [67, 150] on div "Address Assigner Form" at bounding box center [62, 152] width 66 height 6
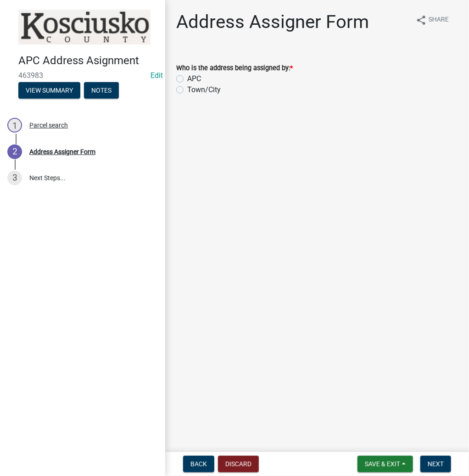
click at [187, 89] on label "Town/City" at bounding box center [204, 89] width 34 height 11
click at [187, 89] on input "Town/City" at bounding box center [190, 87] width 6 height 6
radio input "true"
click at [443, 466] on span "Next" at bounding box center [436, 464] width 16 height 7
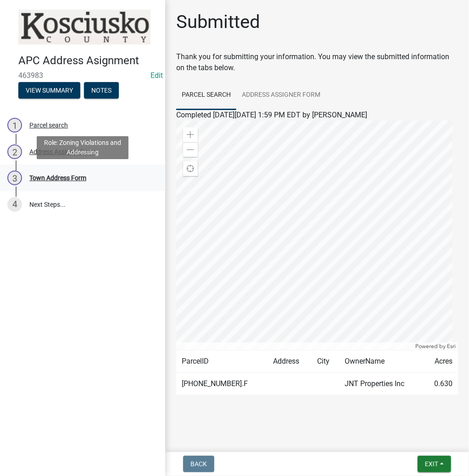
click at [55, 178] on div "Town Address Form" at bounding box center [57, 178] width 57 height 6
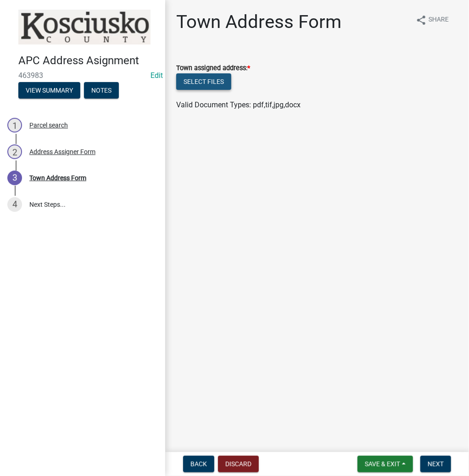
click at [202, 83] on button "Select files" at bounding box center [203, 81] width 55 height 17
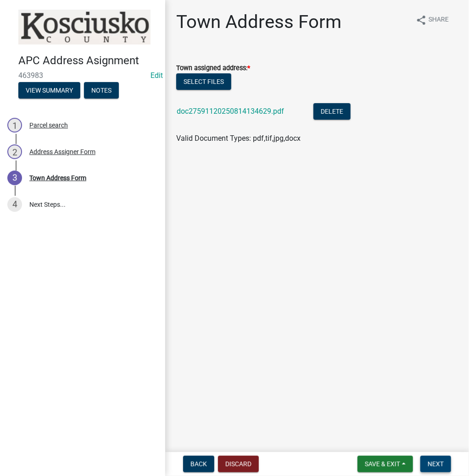
click at [437, 462] on span "Next" at bounding box center [436, 464] width 16 height 7
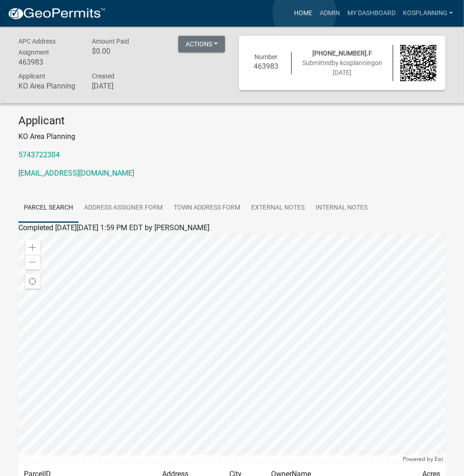
click at [304, 13] on link "Home" at bounding box center [303, 13] width 26 height 17
